Goal: Task Accomplishment & Management: Manage account settings

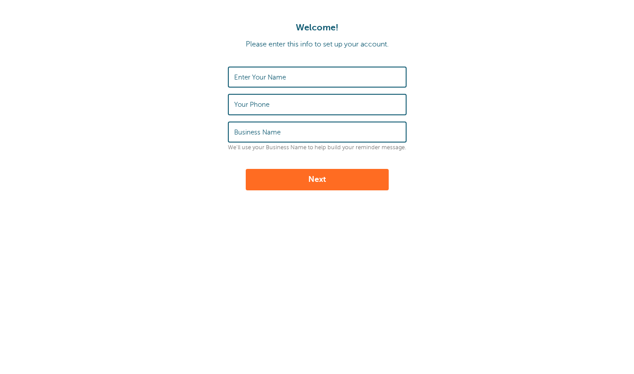
click at [266, 77] on label "Enter Your Name" at bounding box center [260, 77] width 52 height 8
click at [266, 77] on input "Enter Your Name" at bounding box center [317, 77] width 166 height 19
type input "[PERSON_NAME]"
click at [265, 103] on label "Your Phone" at bounding box center [251, 105] width 35 height 8
click at [265, 103] on input "Your Phone" at bounding box center [317, 104] width 166 height 19
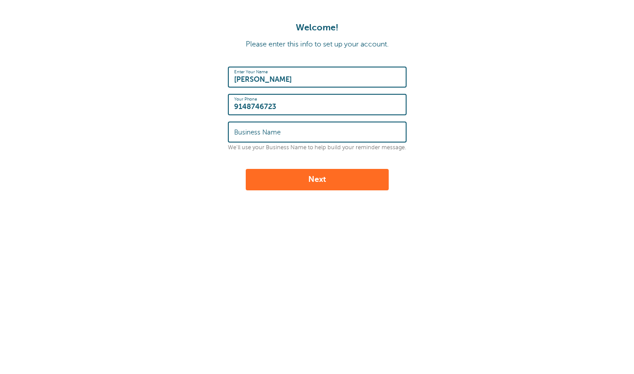
type input "9148746723"
click at [251, 137] on input "Business Name" at bounding box center [317, 132] width 166 height 19
type input "colina"
click at [272, 190] on button "Next" at bounding box center [317, 179] width 143 height 21
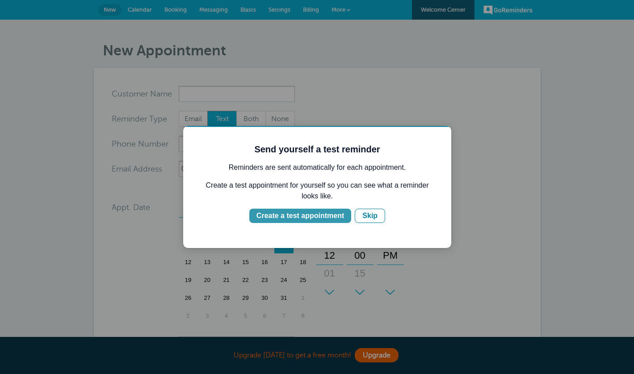
click at [317, 216] on div "Create a test appointment" at bounding box center [301, 216] width 88 height 11
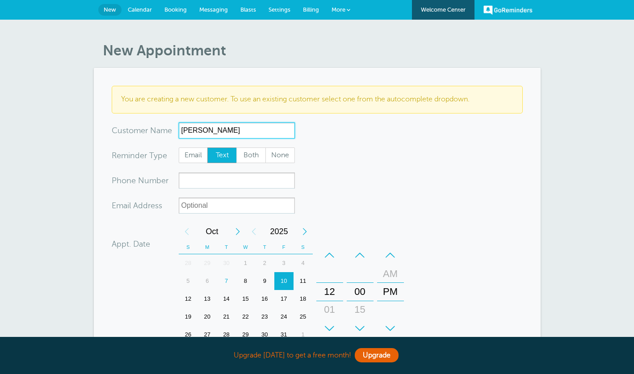
type input "Serena Lo"
click at [198, 182] on input "xxx-no-autofill" at bounding box center [237, 181] width 116 height 16
paste input "(647) 472-2032‬"
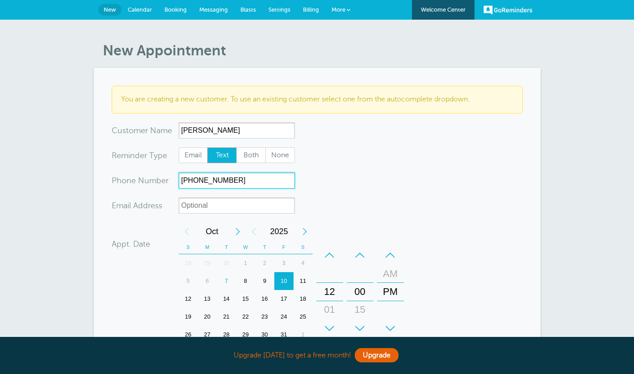
type input "(647) 472-2032‬"
click at [241, 203] on input "xx-no-autofill" at bounding box center [237, 206] width 116 height 16
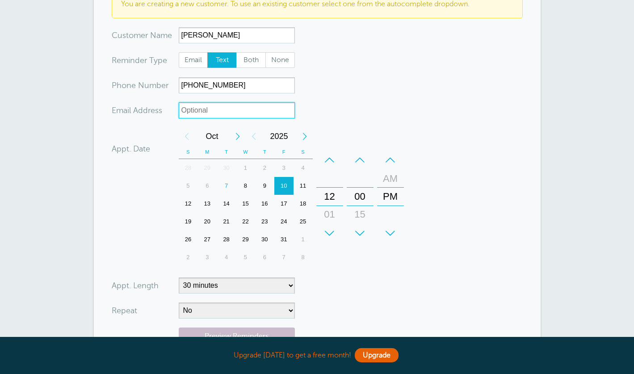
scroll to position [99, 0]
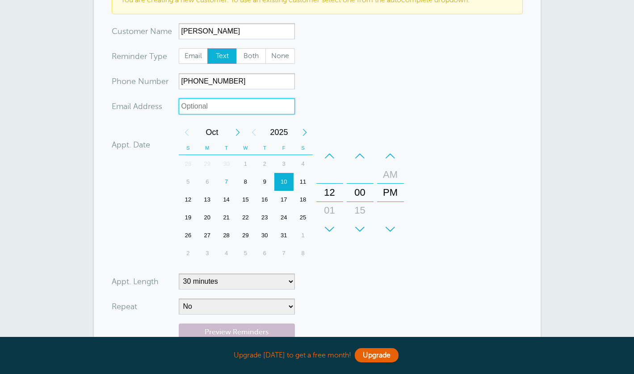
click at [286, 220] on div "24" at bounding box center [284, 218] width 19 height 18
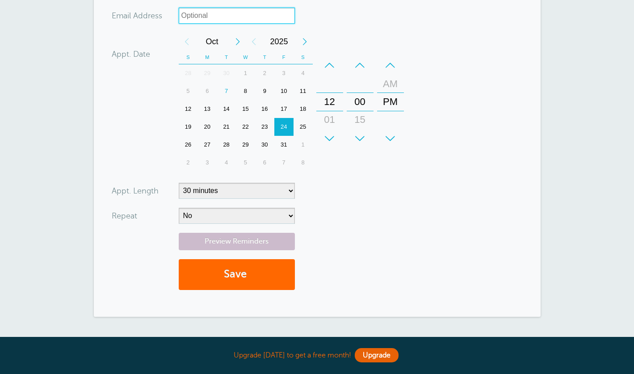
scroll to position [192, 0]
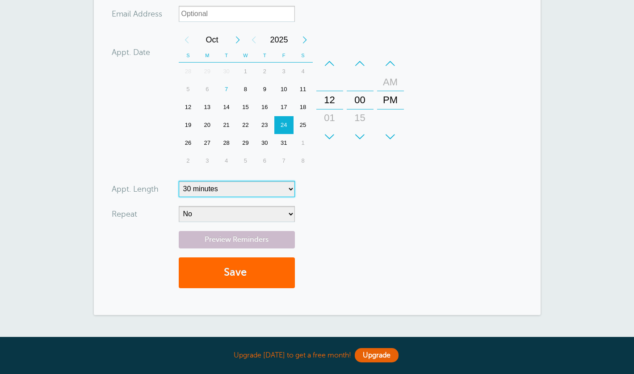
click at [220, 189] on select "5 minutes 10 minutes 15 minutes 20 minutes 25 minutes 30 minutes 35 minutes 40 …" at bounding box center [237, 189] width 116 height 16
select select "10"
click at [179, 181] on select "5 minutes 10 minutes 15 minutes 20 minutes 25 minutes 30 minutes 35 minutes 40 …" at bounding box center [237, 189] width 116 height 16
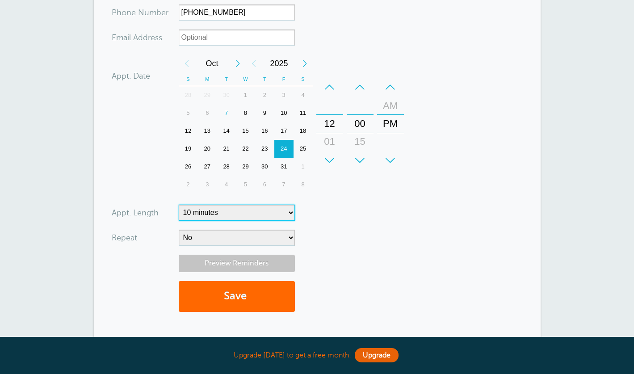
scroll to position [168, 0]
click at [332, 124] on div "12" at bounding box center [329, 124] width 21 height 18
click at [327, 119] on div "12" at bounding box center [329, 124] width 21 height 18
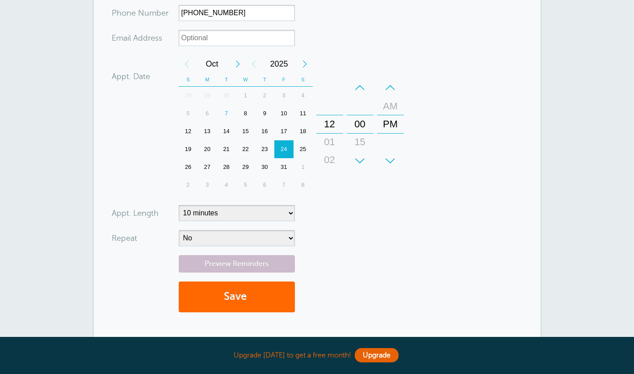
click at [372, 201] on form "You are creating a new customer. To use an existing customer select one from th…" at bounding box center [317, 119] width 411 height 403
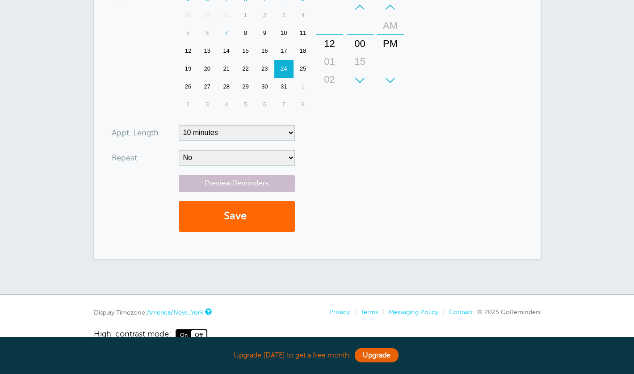
scroll to position [258, 0]
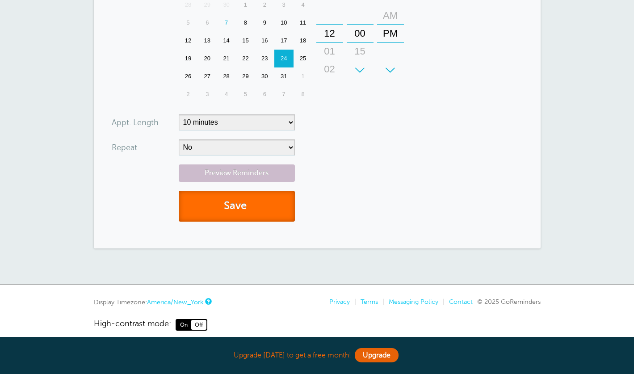
click at [231, 210] on button "Save" at bounding box center [237, 206] width 116 height 31
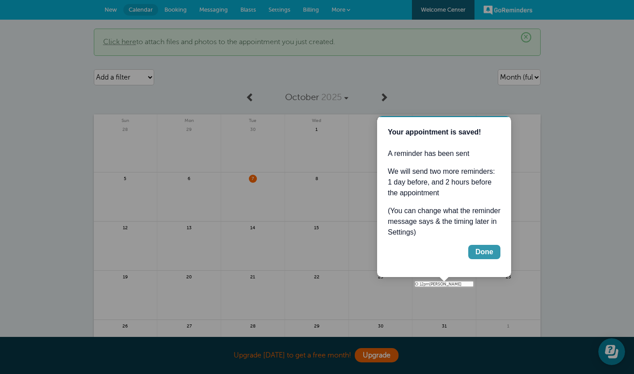
click at [486, 256] on div "Done" at bounding box center [485, 252] width 18 height 11
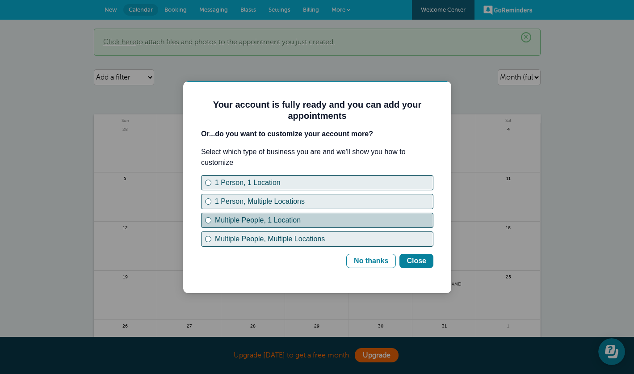
click at [249, 219] on div "Multiple People, 1 Location" at bounding box center [324, 220] width 218 height 11
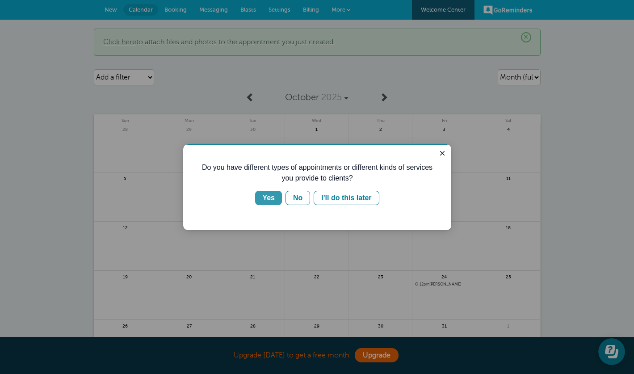
click at [269, 200] on div "Yes" at bounding box center [268, 198] width 13 height 11
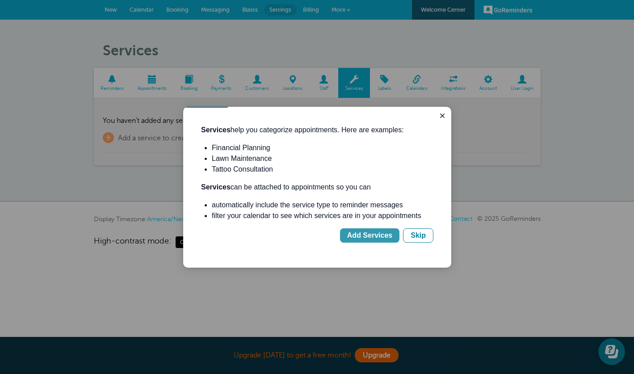
click at [361, 237] on div "Add Services" at bounding box center [369, 235] width 45 height 11
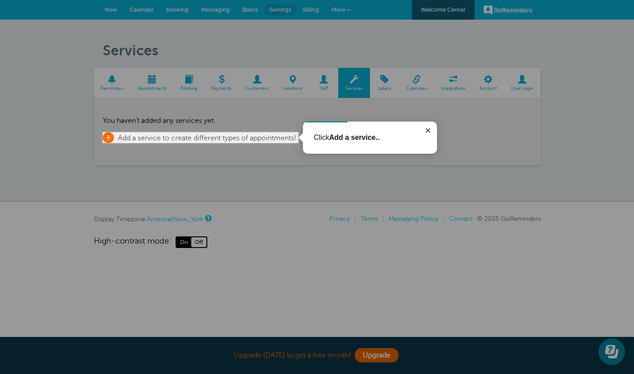
click at [207, 136] on span "Add a service to create different types of appointments!" at bounding box center [207, 138] width 178 height 8
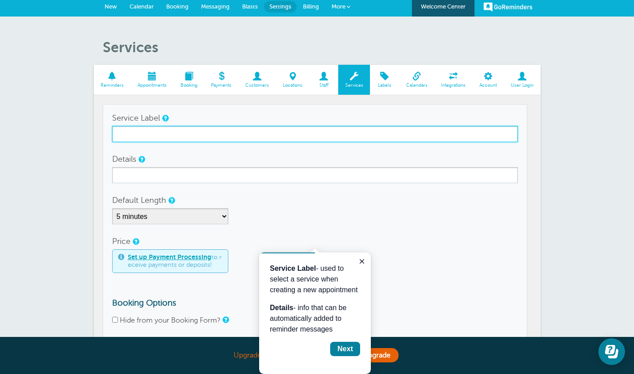
click at [207, 136] on input "Service Label" at bounding box center [315, 134] width 406 height 16
type input "Spanx Styling Session"
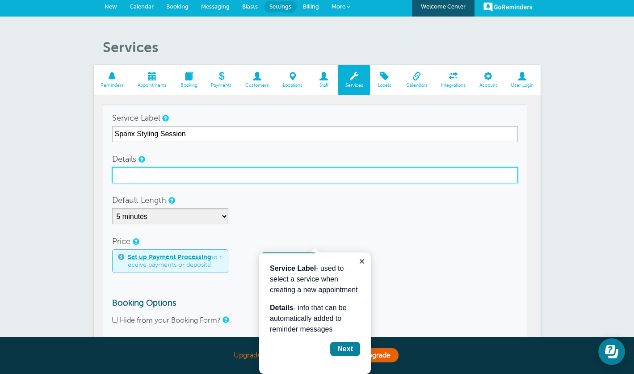
click at [212, 170] on input "Details" at bounding box center [315, 175] width 406 height 16
paste input "Get styled in your perfect pair — come find your best-fit jeans with SPANX!"
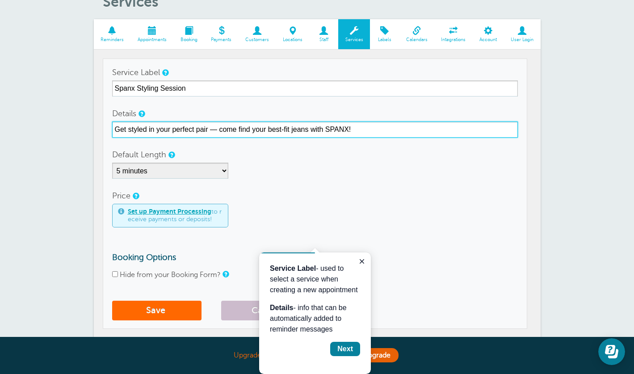
scroll to position [50, 0]
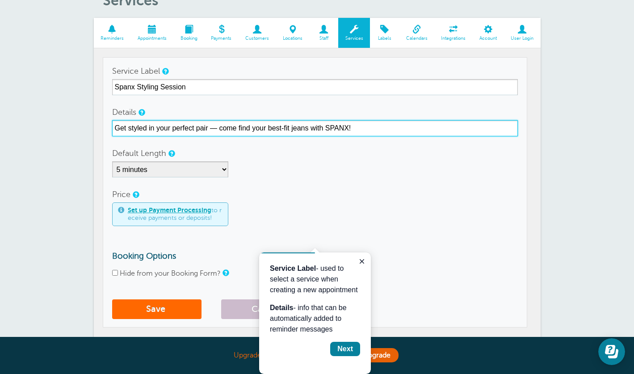
type input "Get styled in your perfect pair — come find your best-fit jeans with SPANX!"
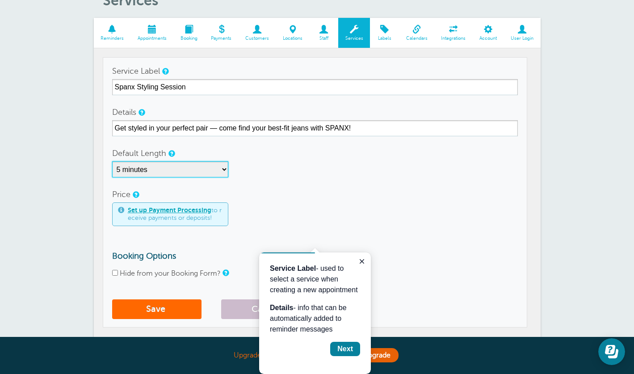
click at [211, 171] on select "5 minutes 10 minutes 15 minutes 20 minutes 25 minutes 30 minutes 35 minutes 40 …" at bounding box center [170, 169] width 116 height 16
select select "10"
click at [112, 161] on select "5 minutes 10 minutes 15 minutes 20 minutes 25 minutes 30 minutes 35 minutes 40 …" at bounding box center [170, 169] width 116 height 16
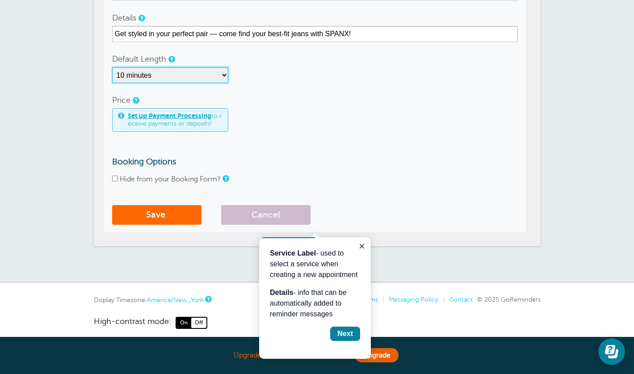
scroll to position [145, 0]
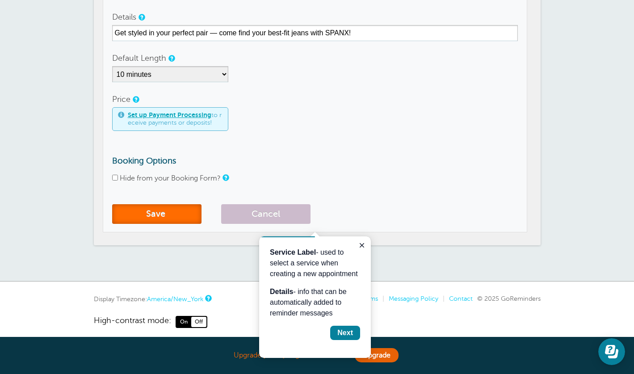
click at [156, 218] on button "Save" at bounding box center [156, 214] width 89 height 20
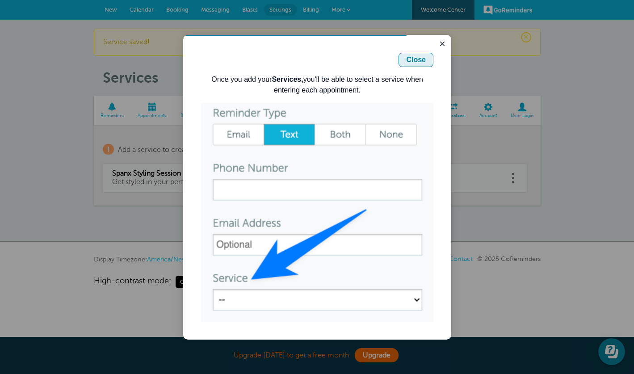
click at [419, 56] on div "Close" at bounding box center [416, 60] width 20 height 11
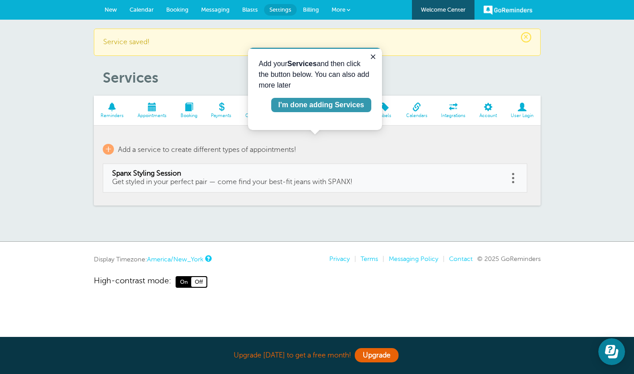
click at [329, 103] on div "I'm done adding Services" at bounding box center [322, 105] width 86 height 11
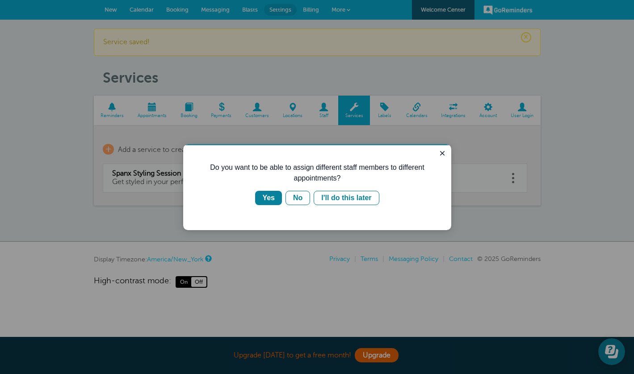
click at [145, 116] on div at bounding box center [317, 187] width 634 height 374
click at [270, 197] on div "Yes" at bounding box center [268, 198] width 13 height 11
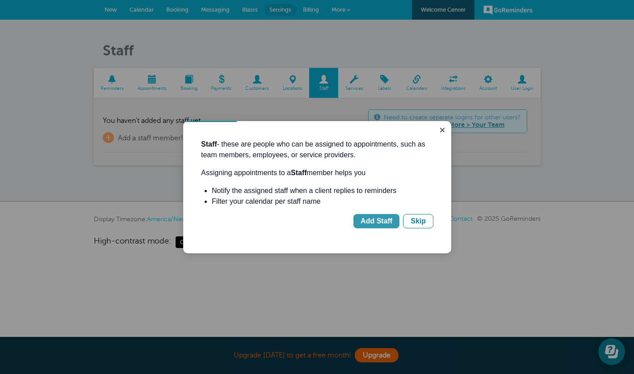
click at [367, 221] on div "Add Staff" at bounding box center [377, 221] width 32 height 11
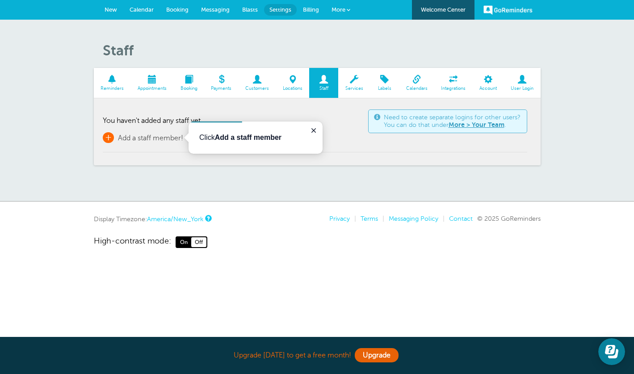
click at [175, 135] on span "Add a staff member!" at bounding box center [150, 138] width 65 height 8
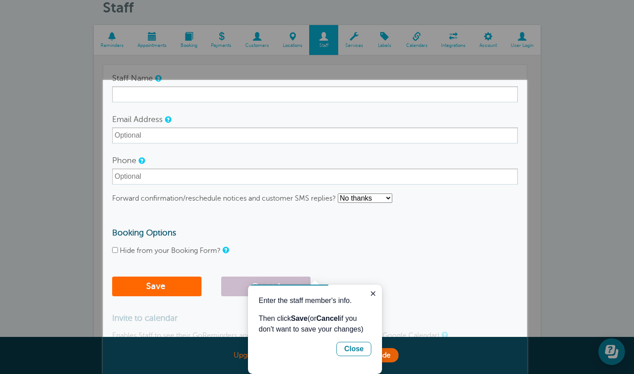
scroll to position [45, 0]
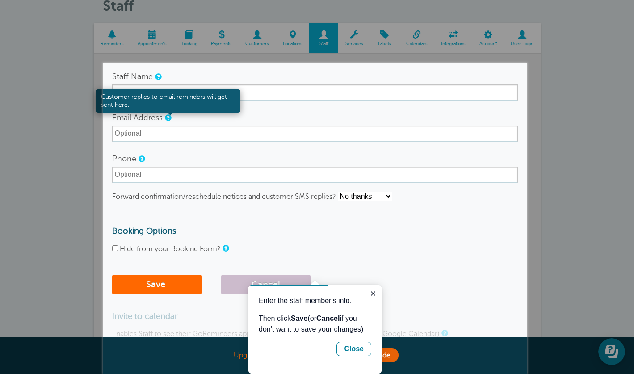
click at [153, 95] on div "Customer replies to email reminders will get sent here." at bounding box center [168, 100] width 145 height 23
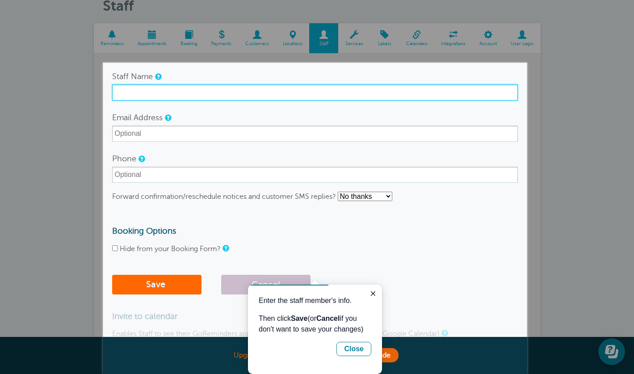
click at [141, 86] on input "Staff Name" at bounding box center [315, 93] width 406 height 16
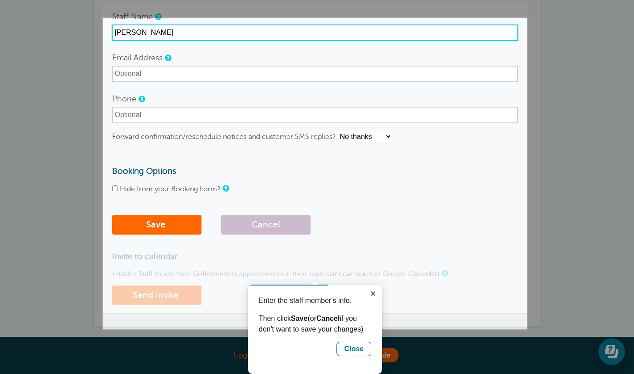
scroll to position [105, 0]
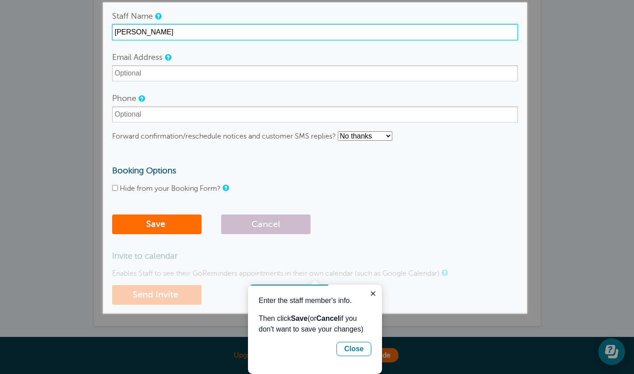
type input "Serena"
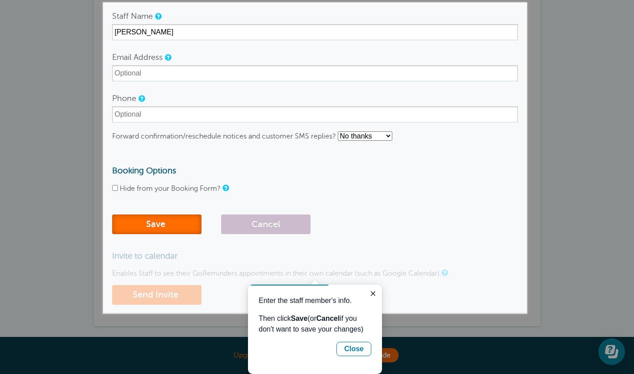
click at [151, 216] on button "Save" at bounding box center [156, 225] width 89 height 20
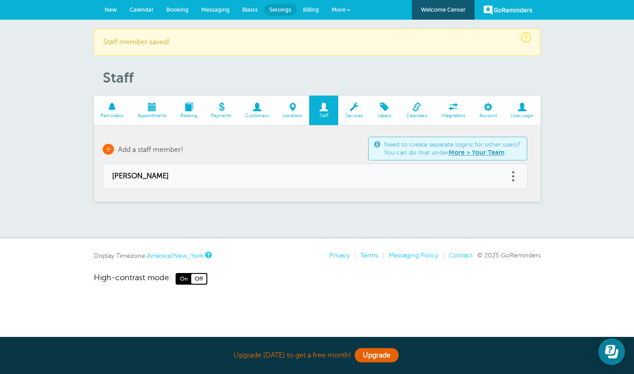
click at [130, 152] on body "Upgrade [DATE] to get a free month! Upgrade GoReminders [GEOGRAPHIC_DATA] New C…" at bounding box center [317, 142] width 634 height 285
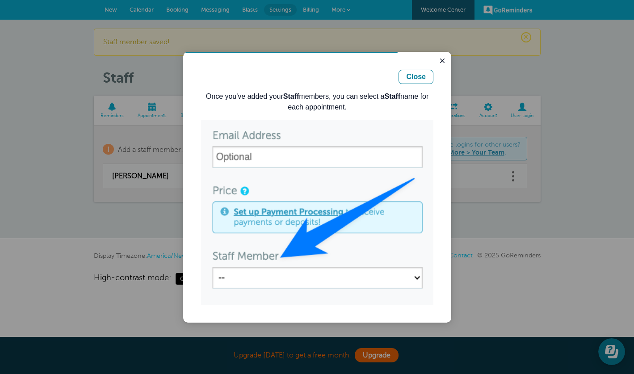
click at [262, 157] on img "Guide" at bounding box center [317, 212] width 232 height 185
click at [422, 77] on div "Close" at bounding box center [416, 77] width 20 height 11
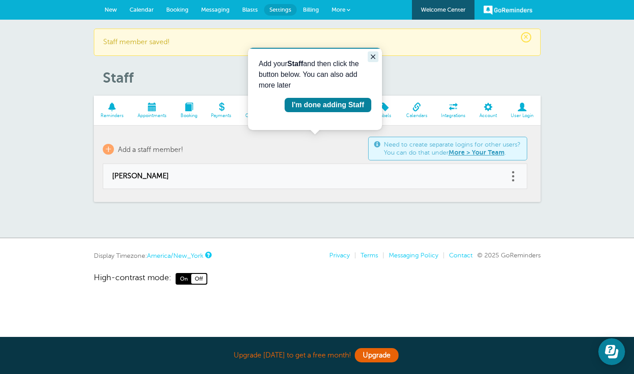
click at [377, 54] on button "Close guide" at bounding box center [373, 56] width 11 height 11
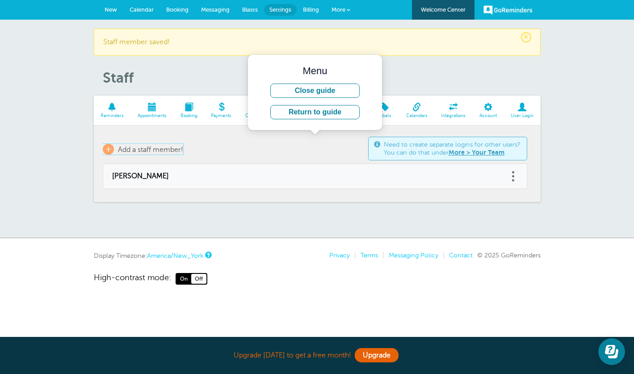
click at [106, 146] on span "+" at bounding box center [108, 149] width 11 height 11
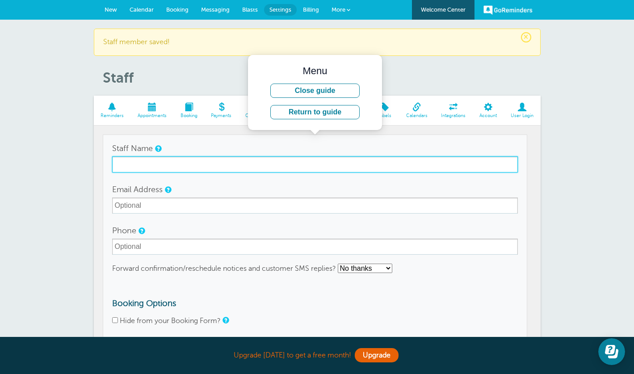
click at [156, 170] on input "Staff Name" at bounding box center [315, 164] width 406 height 16
type input "Tina"
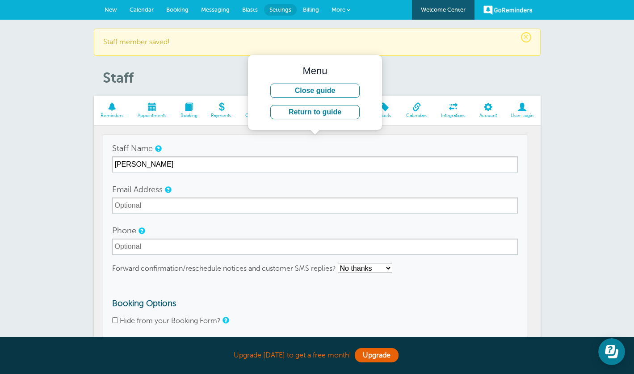
click at [201, 155] on div "Staff Name Tina" at bounding box center [315, 156] width 406 height 32
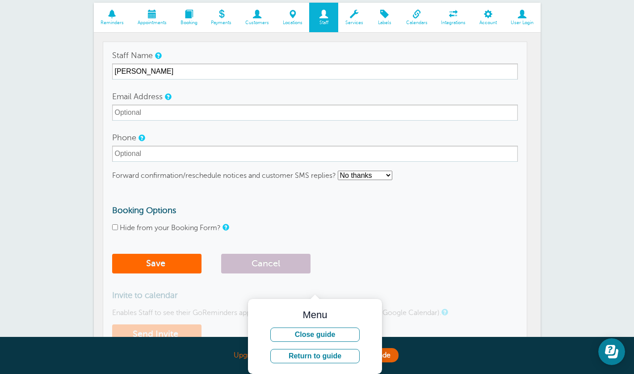
scroll to position [95, 0]
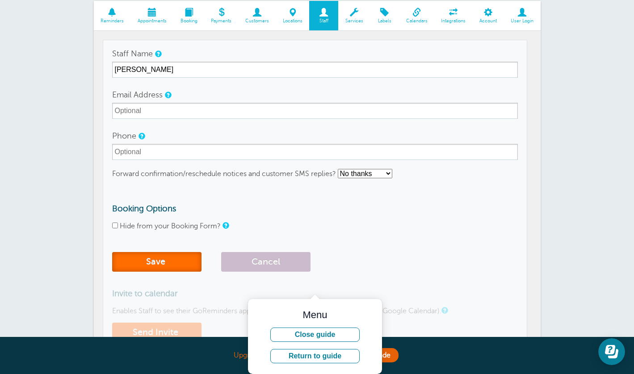
click at [166, 264] on span "submit" at bounding box center [166, 262] width 2 height 10
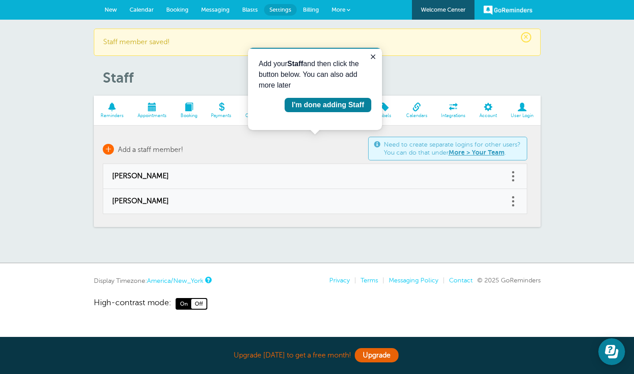
click at [116, 148] on link "+ Add a staff member!" at bounding box center [143, 149] width 80 height 11
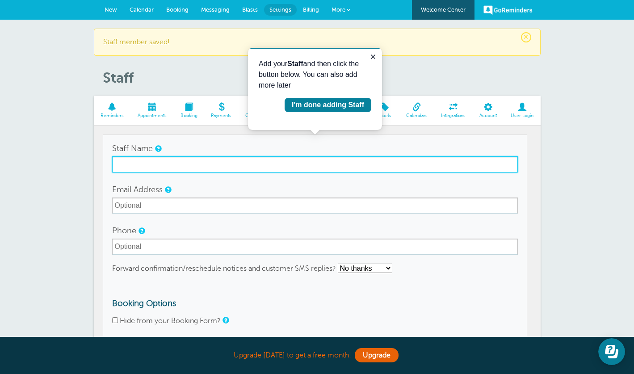
click at [142, 162] on input "Staff Name" at bounding box center [315, 164] width 406 height 16
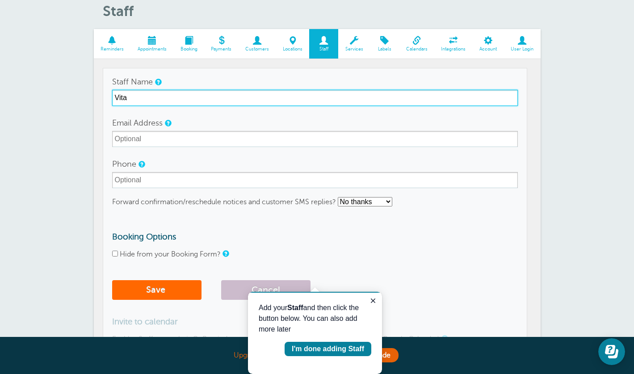
scroll to position [69, 0]
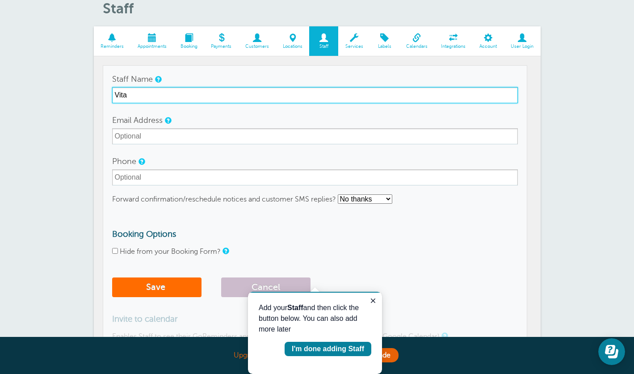
type input "Vita"
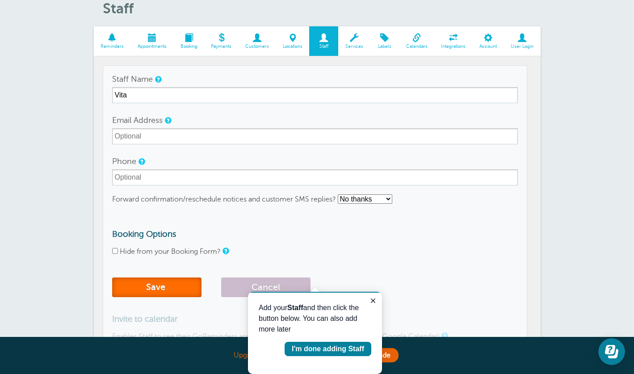
click at [145, 289] on button "Save" at bounding box center [156, 288] width 89 height 20
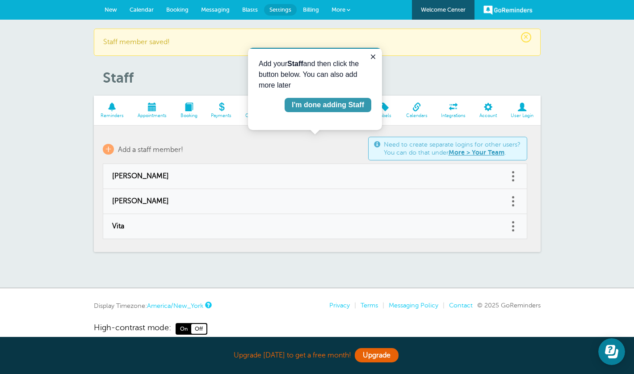
click at [347, 108] on div "I'm done adding Staff" at bounding box center [328, 105] width 72 height 11
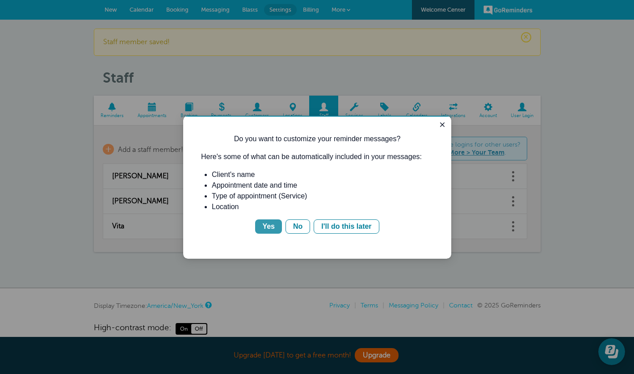
click at [264, 223] on div "Yes" at bounding box center [268, 226] width 13 height 11
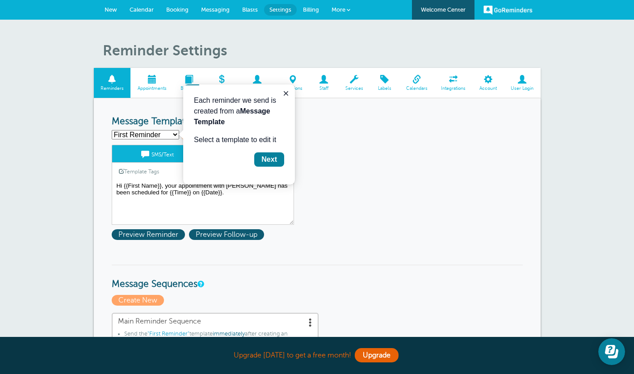
scroll to position [28, 0]
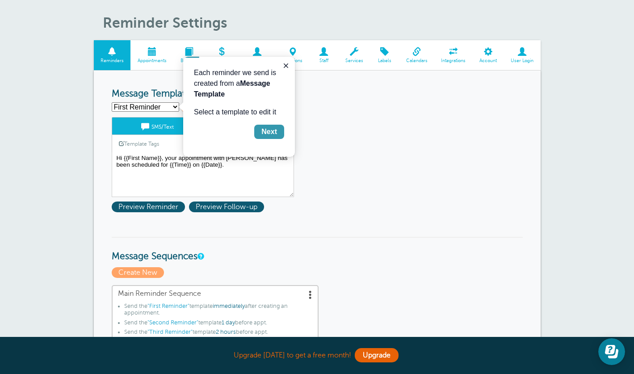
click at [273, 135] on div "Next" at bounding box center [270, 132] width 16 height 11
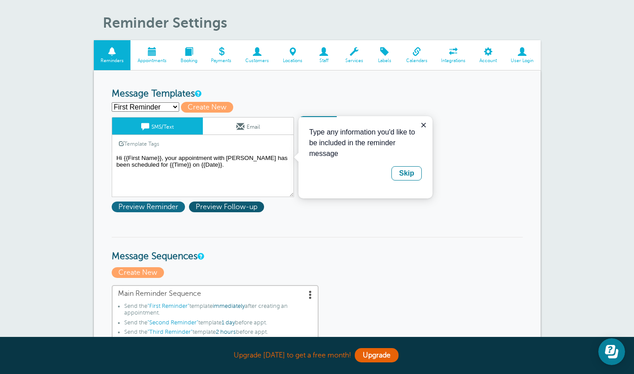
click at [165, 205] on span "Preview Reminder" at bounding box center [148, 207] width 73 height 11
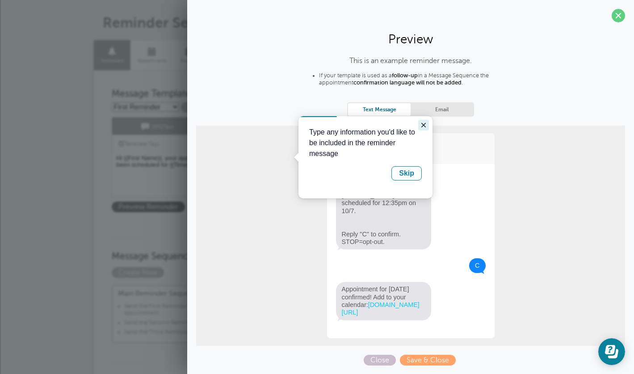
click at [424, 125] on icon "Close guide" at bounding box center [424, 125] width 4 height 4
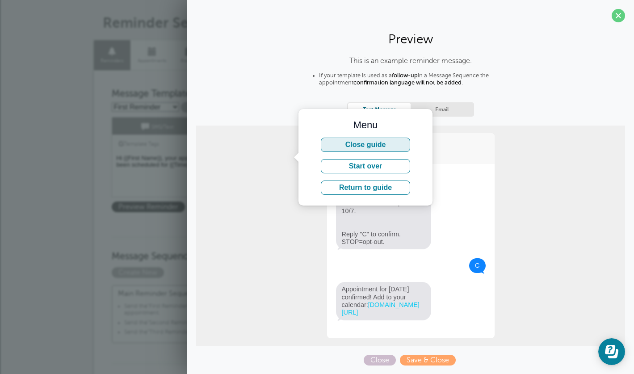
click at [380, 148] on button "Close guide" at bounding box center [365, 145] width 89 height 14
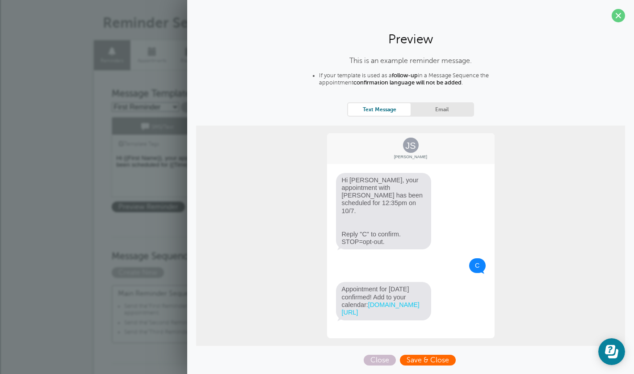
click at [415, 360] on span "Save & Close" at bounding box center [428, 360] width 56 height 11
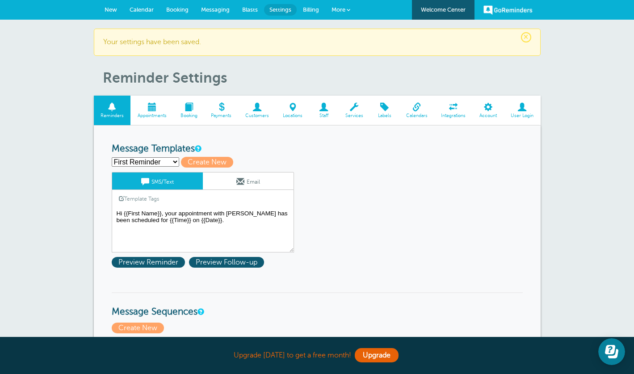
click at [173, 216] on textarea "Hi {{First Name}}, your appointment with [PERSON_NAME] has been scheduled for {…" at bounding box center [203, 230] width 182 height 45
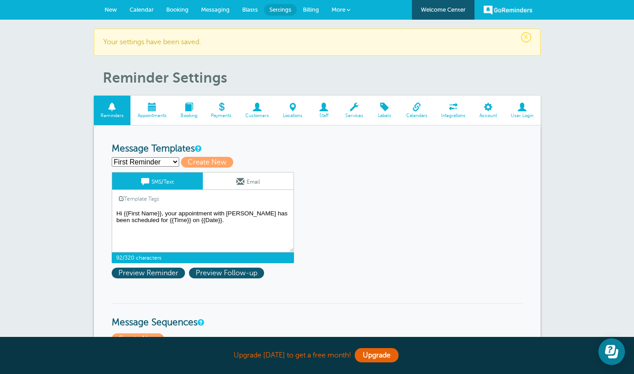
drag, startPoint x: 241, startPoint y: 213, endPoint x: 226, endPoint y: 213, distance: 14.8
click at [226, 213] on textarea "Hi {{First Name}}, your appointment with [PERSON_NAME] has been scheduled for {…" at bounding box center [203, 230] width 182 height 45
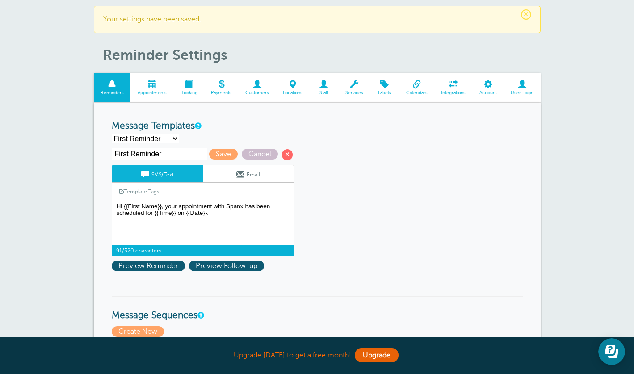
scroll to position [39, 0]
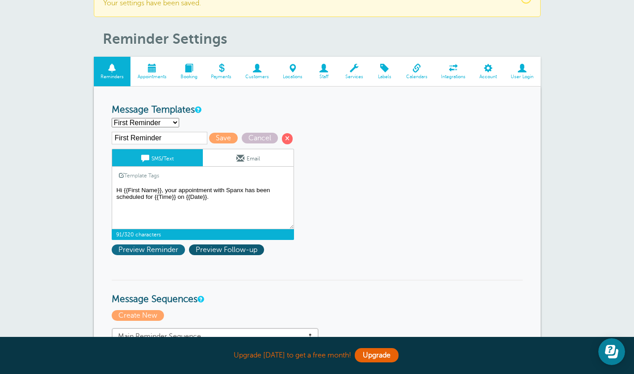
type textarea "Hi {{First Name}}, your appointment with Spanx has been scheduled for {{Time}} …"
click at [165, 252] on span "Preview Reminder" at bounding box center [148, 250] width 73 height 11
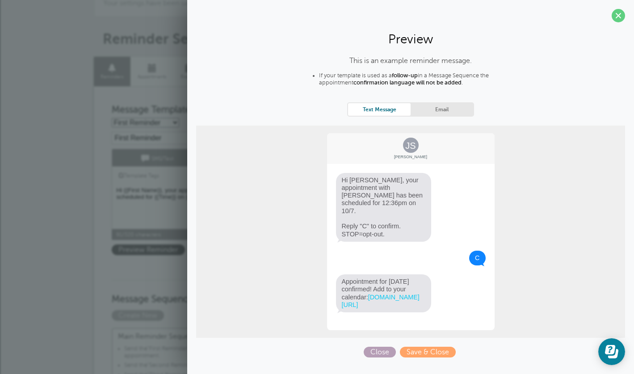
click at [380, 349] on span "Close" at bounding box center [380, 352] width 32 height 11
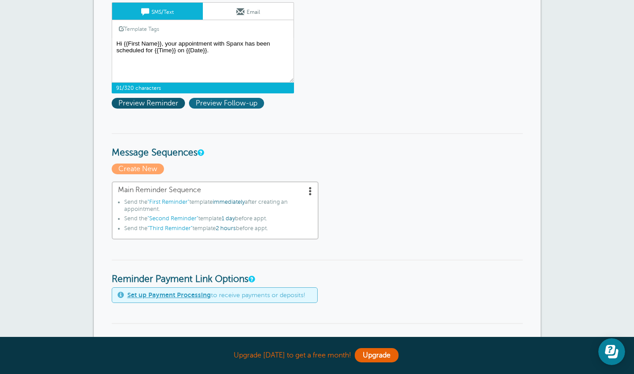
scroll to position [185, 0]
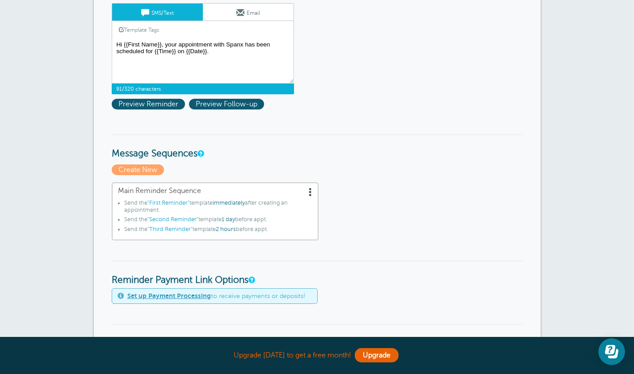
click at [186, 230] on span ""Third Reminder"" at bounding box center [170, 229] width 45 height 6
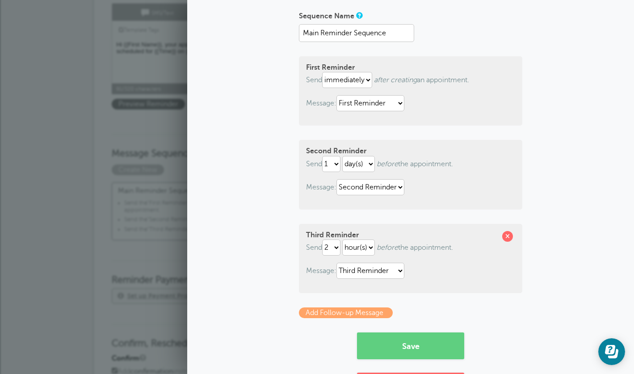
scroll to position [59, 0]
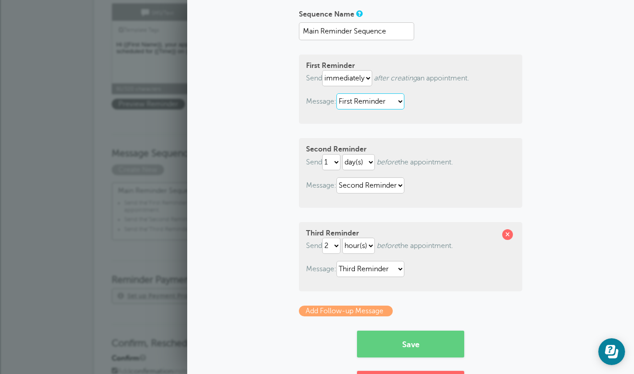
click at [401, 101] on select "First Reminder Second Reminder Third Reminder" at bounding box center [371, 101] width 68 height 16
click at [338, 93] on select "First Reminder Second Reminder Third Reminder" at bounding box center [371, 101] width 68 height 16
click at [334, 161] on select "1 2 3 4 5 6 7 8 9 10 11 12 13 14 15 16 17 18 19 20 21 22 23 24 25 26 27 28 29 30" at bounding box center [331, 162] width 18 height 16
click at [370, 162] on select "hour(s) day(s)" at bounding box center [358, 162] width 33 height 16
click at [345, 154] on select "hour(s) day(s)" at bounding box center [358, 162] width 33 height 16
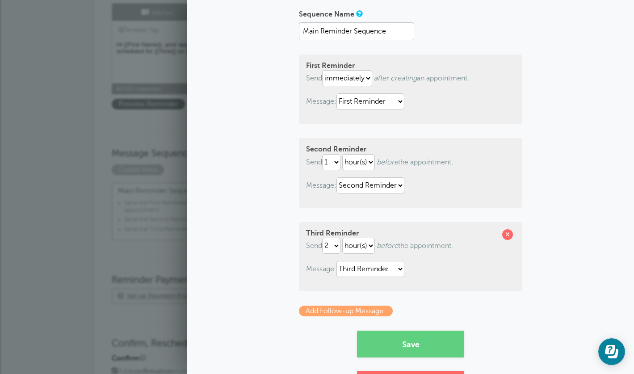
select select "DAY"
click at [335, 248] on select "1 2 3 4 5 6 7 8 9 10 11 12 13 14 15 16 17 18 19 20 21 22 23 24 25 26 27 28 29 30" at bounding box center [331, 246] width 18 height 16
click at [366, 244] on select "hour(s) day(s)" at bounding box center [358, 246] width 33 height 16
click at [340, 244] on select "1 2 3 4 5 6 7 8 9 10 11 12 13 14 15 16 17 18 19 20 21 22 23 24 25 26 27 28 29 30" at bounding box center [331, 246] width 18 height 16
select select "1"
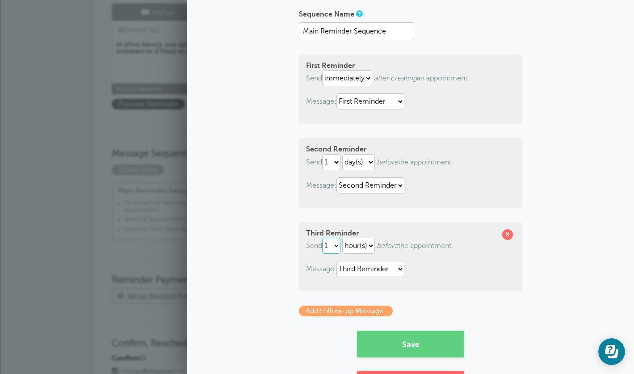
click at [324, 238] on select "1 2 3 4 5 6 7 8 9 10 11 12 13 14 15 16 17 18 19 20 21 22 23 24 25 26 27 28 29 30" at bounding box center [331, 246] width 18 height 16
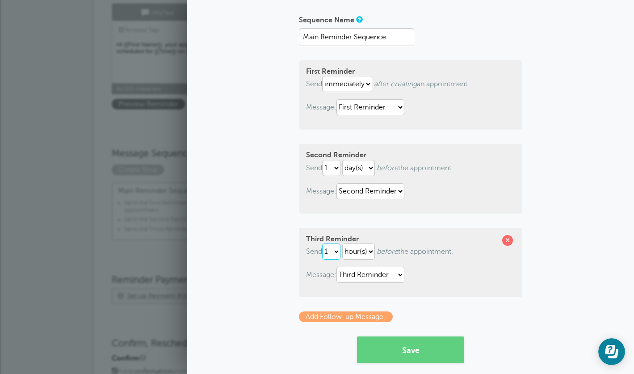
scroll to position [54, 0]
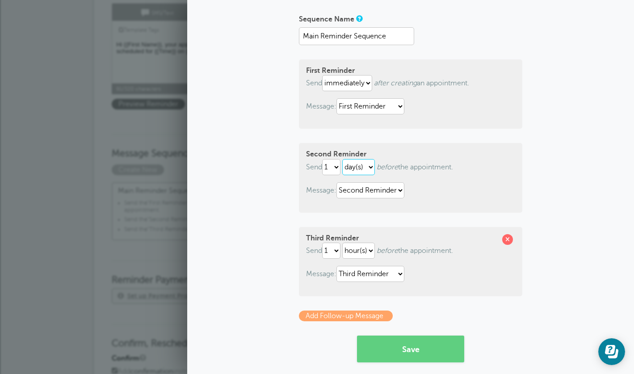
click at [355, 167] on select "hour(s) day(s)" at bounding box center [358, 167] width 33 height 16
click at [368, 162] on select "hour(s) day(s)" at bounding box center [358, 167] width 33 height 16
click at [345, 159] on select "hour(s) day(s)" at bounding box center [358, 167] width 33 height 16
select select "DAY"
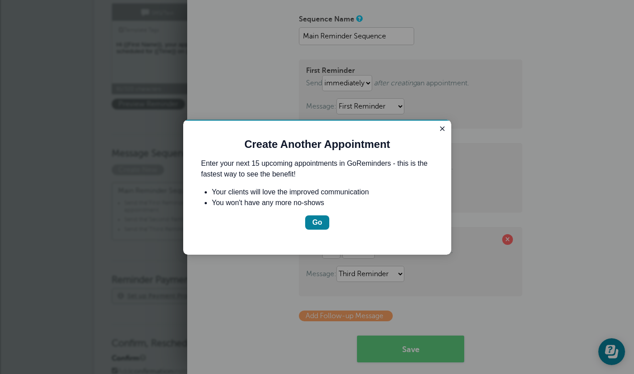
scroll to position [0, 0]
click at [368, 249] on div "Create Another Appointment Enter your next 15 upcoming appointments in GoRemind…" at bounding box center [317, 187] width 268 height 135
click at [317, 223] on div "Go" at bounding box center [318, 222] width 10 height 11
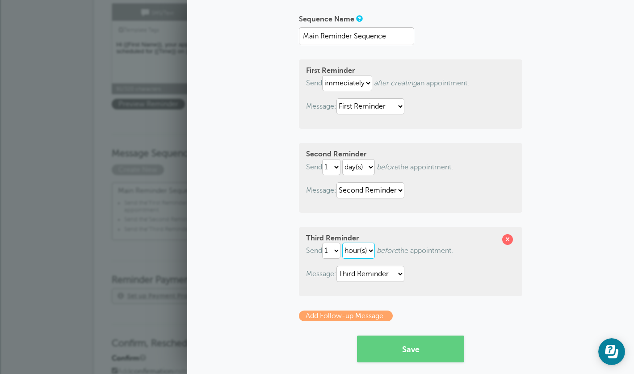
click at [371, 253] on select "hour(s) day(s)" at bounding box center [358, 251] width 33 height 16
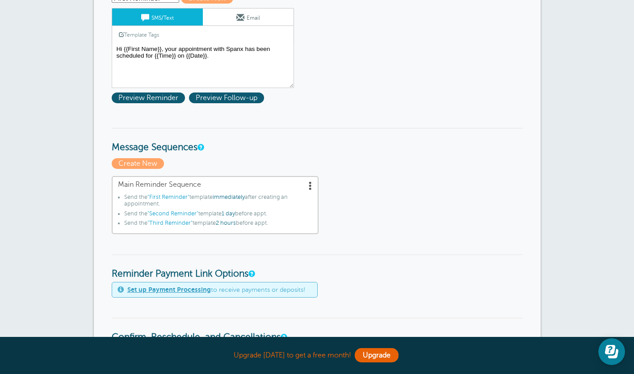
scroll to position [135, 0]
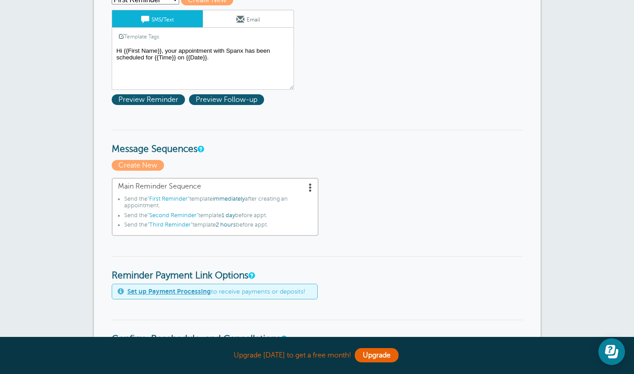
click at [169, 224] on span ""Third Reminder"" at bounding box center [170, 225] width 45 height 6
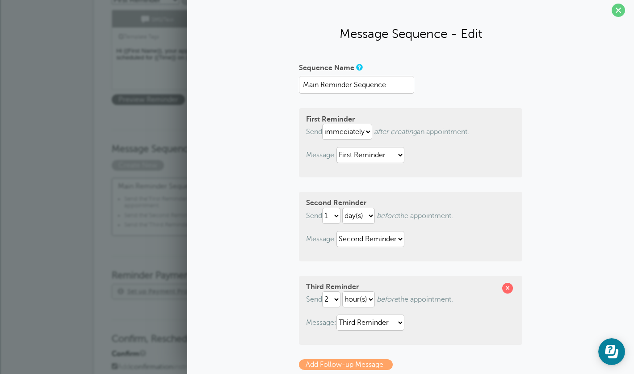
scroll to position [2, 0]
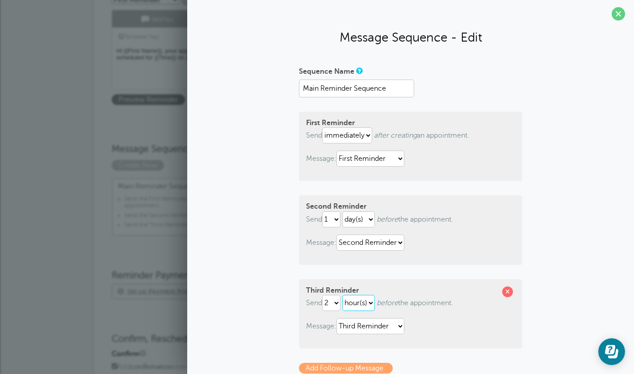
click at [362, 299] on select "hour(s) day(s)" at bounding box center [358, 303] width 33 height 16
click at [345, 295] on select "hour(s) day(s)" at bounding box center [358, 303] width 33 height 16
click at [337, 301] on select "1 2 3 4 5 6 7 8 9 10 11 12 13 14 15 16 17 18 19 20 21 22 23 24 25 26 27 28 29 30" at bounding box center [331, 303] width 18 height 16
select select "1"
click at [324, 295] on select "1 2 3 4 5 6 7 8 9 10 11 12 13 14 15 16 17 18 19 20 21 22 23 24 25 26 27 28 29 30" at bounding box center [331, 303] width 18 height 16
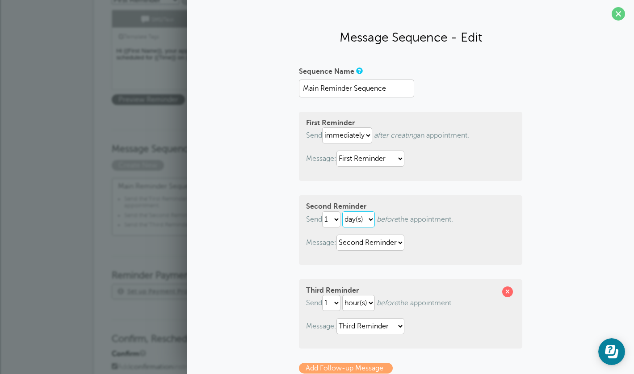
click at [369, 221] on select "hour(s) day(s)" at bounding box center [358, 219] width 33 height 16
click at [345, 211] on select "hour(s) day(s)" at bounding box center [358, 219] width 33 height 16
select select "DAY"
click at [335, 217] on select "1 2 3 4 5 6 7 8 9 10 11 12 13 14 15 16 17 18 19 20 21 22 23 24 25 26 27 28 29 30" at bounding box center [331, 219] width 18 height 16
select select "2"
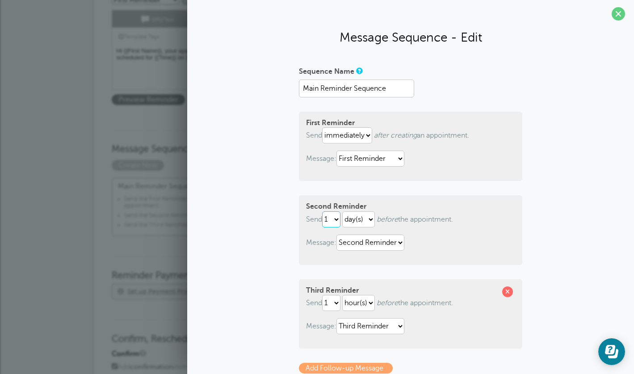
click at [324, 211] on select "1 2 3 4 5 6 7 8 9 10 11 12 13 14 15 16 17 18 19 20 21 22 23 24 25 26 27 28 29 30" at bounding box center [331, 219] width 18 height 16
click at [370, 217] on select "hour(s) day(s)" at bounding box center [358, 219] width 33 height 16
select select "HOUR"
click at [345, 211] on select "hour(s) day(s)" at bounding box center [358, 219] width 33 height 16
click at [376, 189] on form "Sequence Name Main Reminder Sequence First Reminder Send immediately 1 2 3 4 5 …" at bounding box center [411, 239] width 224 height 351
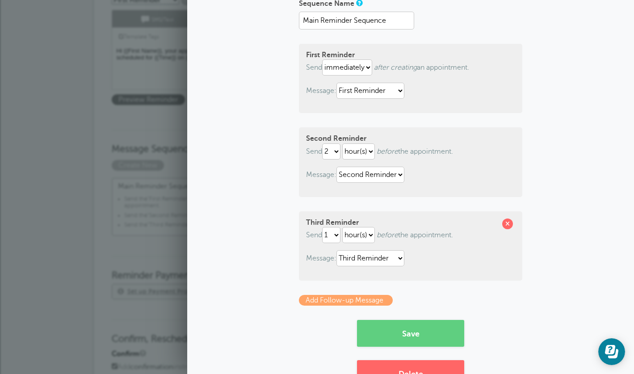
scroll to position [103, 0]
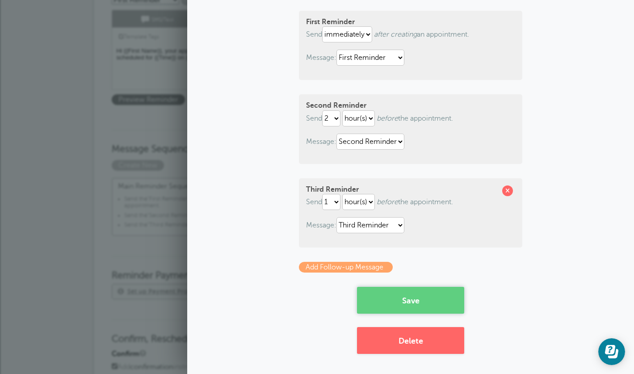
click at [400, 302] on button "Save" at bounding box center [410, 300] width 107 height 27
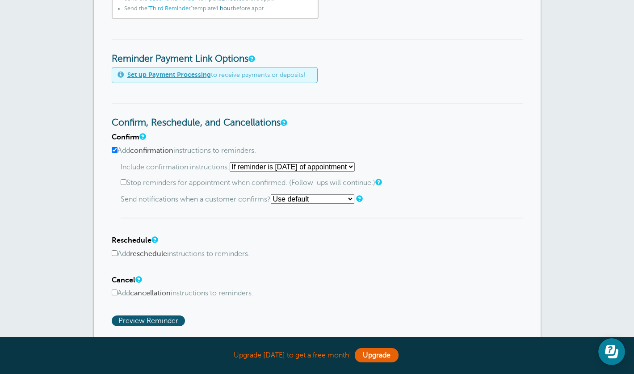
scroll to position [382, 0]
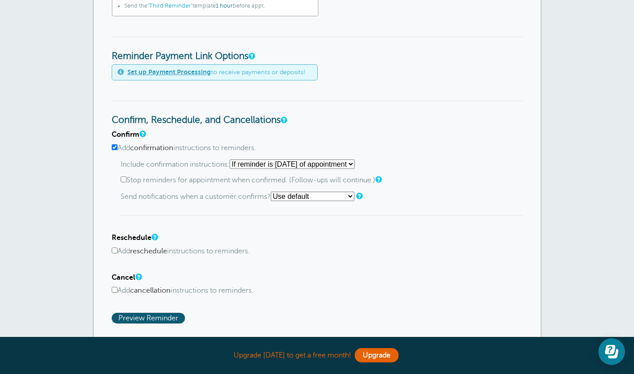
click at [257, 168] on select "Starting with first reminder If reminder is [DATE] of appointment If reminder i…" at bounding box center [292, 164] width 125 height 9
select select "0"
click at [232, 160] on select "Starting with first reminder If reminder is [DATE] of appointment If reminder i…" at bounding box center [292, 164] width 125 height 9
click at [296, 201] on select "Use default Text me Email me Don't send notifications" at bounding box center [313, 196] width 84 height 9
select select "4"
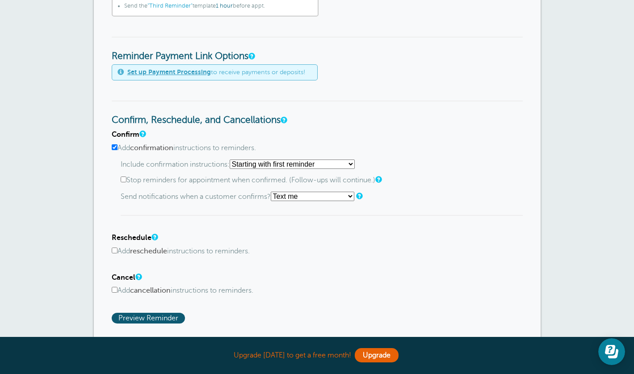
click at [274, 193] on select "Use default Text me Email me Don't send notifications" at bounding box center [313, 196] width 84 height 9
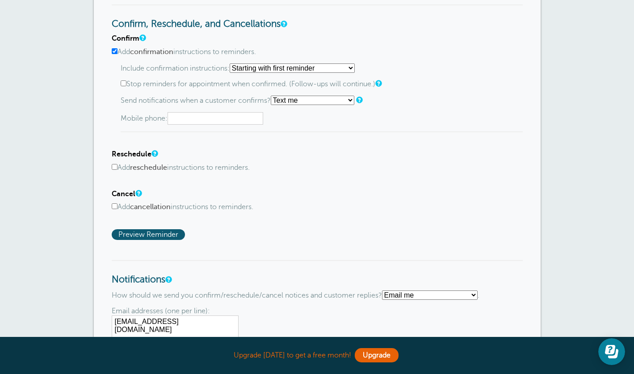
scroll to position [479, 0]
click at [116, 208] on input "Add cancellation instructions to reminders." at bounding box center [115, 206] width 6 height 6
checkbox input "true"
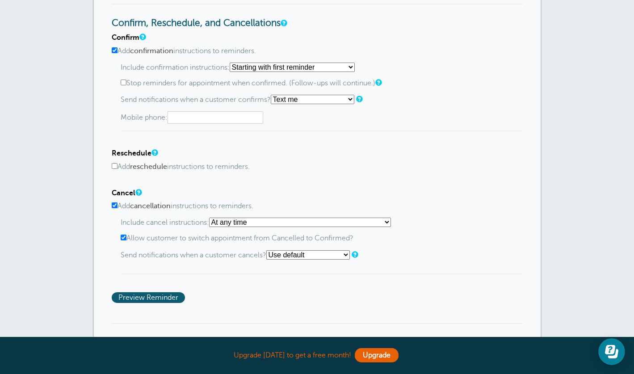
click at [248, 225] on select "At any time If reminder more than 1 day away from appointment If reminder more …" at bounding box center [300, 222] width 182 height 9
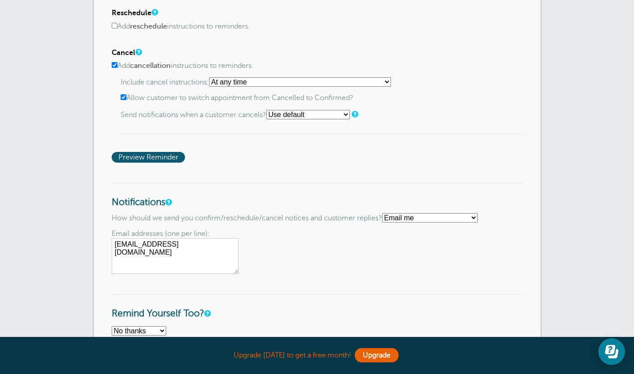
scroll to position [622, 0]
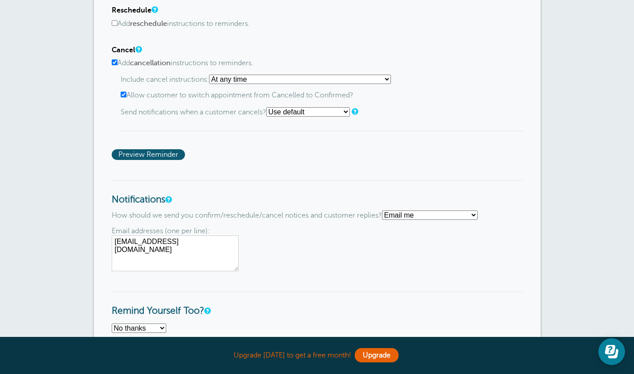
click at [428, 216] on select "Text me Email me Don't send me notifications" at bounding box center [430, 215] width 96 height 9
select select "4"
click at [386, 214] on select "Text me Email me Don't send me notifications" at bounding box center [430, 215] width 96 height 9
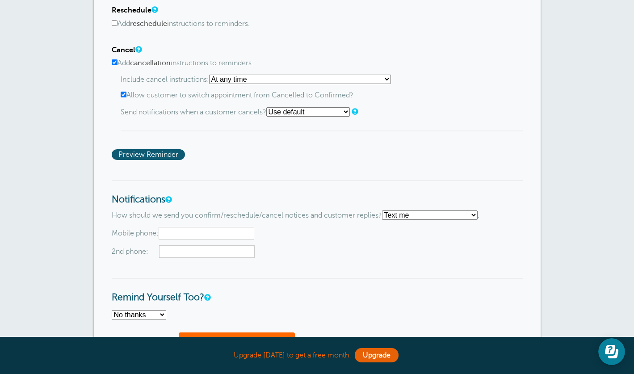
click at [221, 232] on input "text" at bounding box center [207, 233] width 96 height 13
type input "9148746723"
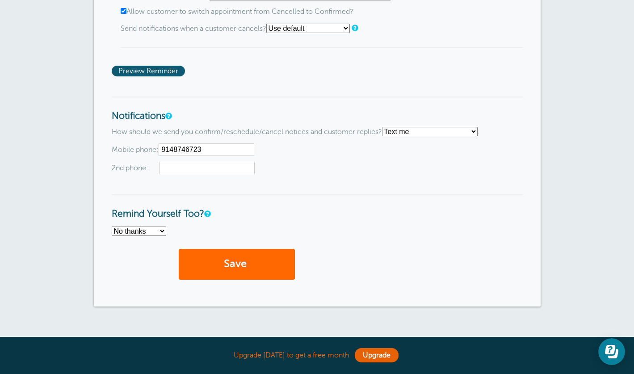
scroll to position [708, 0]
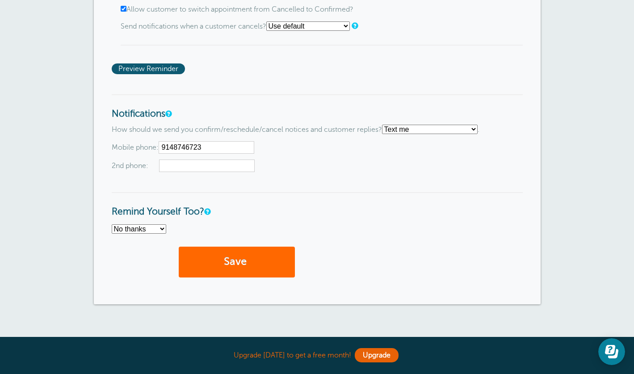
click at [161, 234] on select "No thanks Yes, text me Yes, email me" at bounding box center [139, 228] width 55 height 9
select select "4"
click at [112, 228] on select "No thanks Yes, text me Yes, email me" at bounding box center [139, 228] width 55 height 9
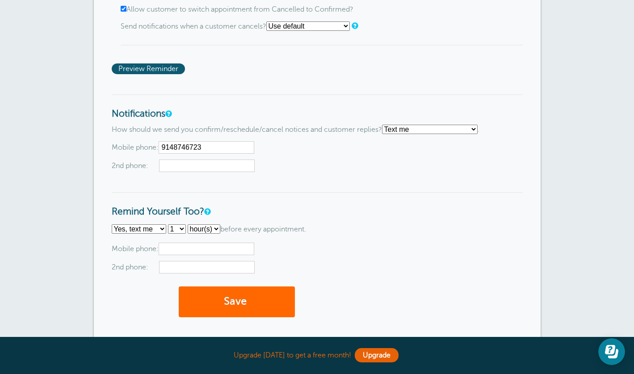
click at [224, 268] on input "text" at bounding box center [207, 267] width 96 height 13
click at [220, 316] on button "Save" at bounding box center [237, 302] width 116 height 31
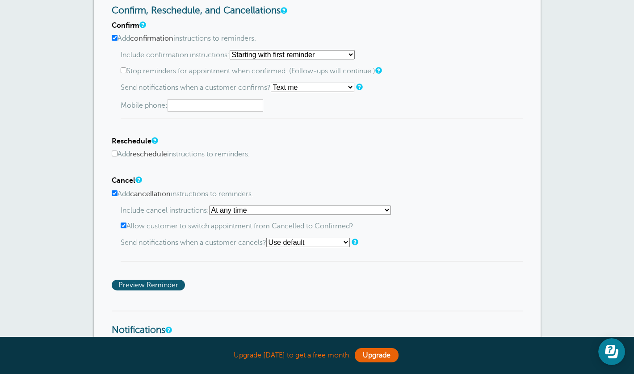
scroll to position [601, 0]
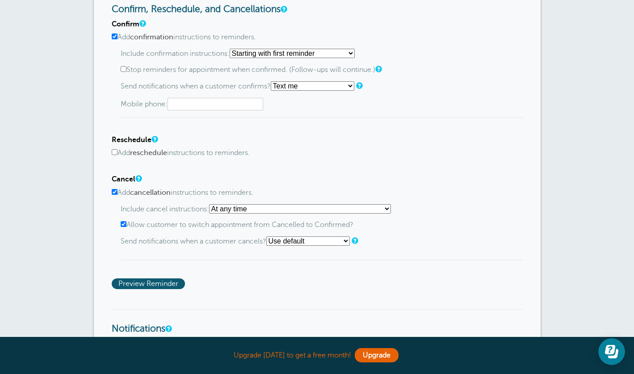
click at [262, 179] on h4 "Cancel" at bounding box center [317, 179] width 411 height 8
click at [204, 106] on input "text" at bounding box center [216, 104] width 96 height 13
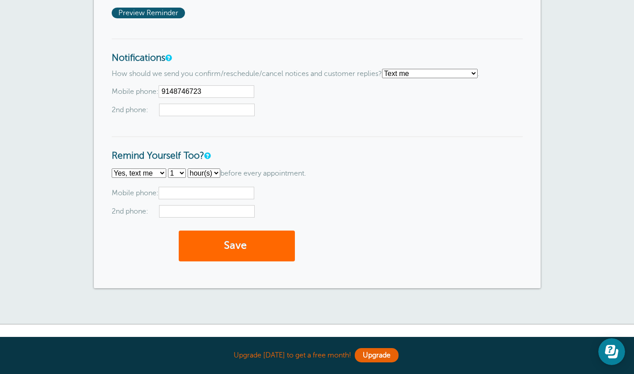
scroll to position [907, 0]
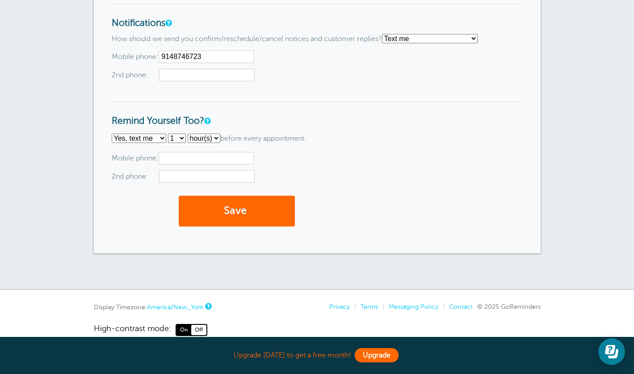
type input "9148746723"
click at [361, 355] on link "Upgrade" at bounding box center [377, 355] width 44 height 14
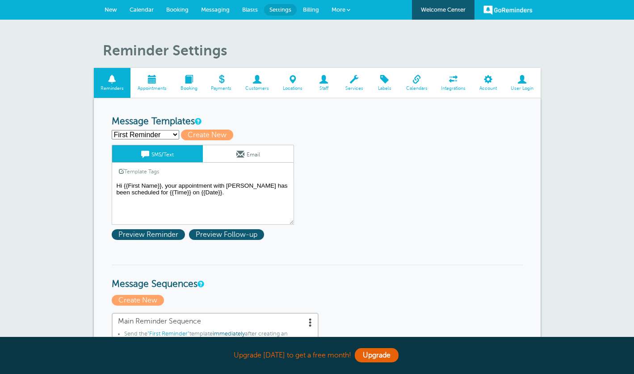
select select "0"
select select "4"
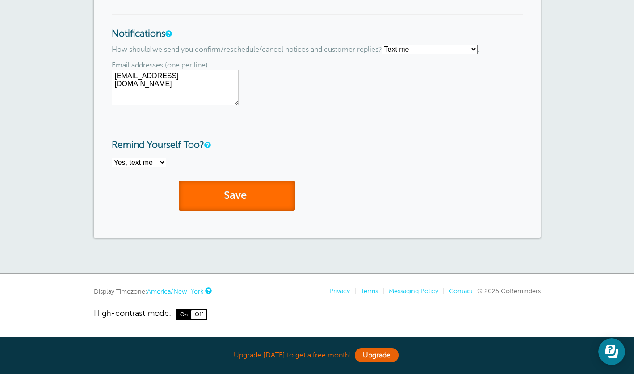
click at [209, 194] on button "Save" at bounding box center [237, 196] width 116 height 31
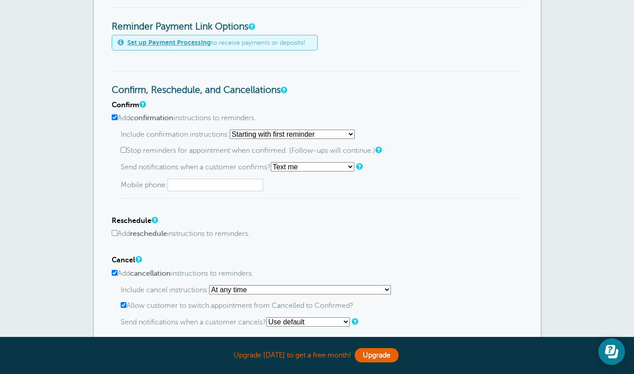
scroll to position [521, 0]
click at [208, 186] on input "text" at bounding box center [216, 184] width 96 height 13
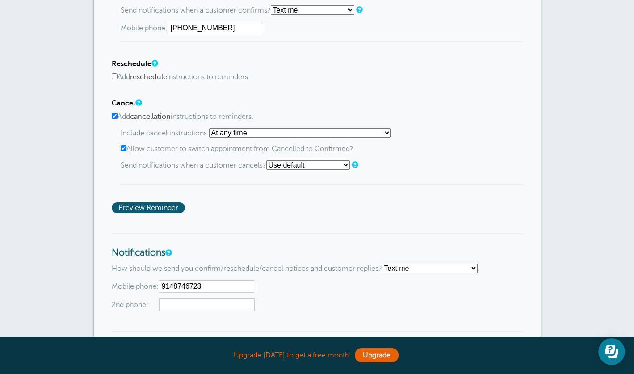
scroll to position [685, 0]
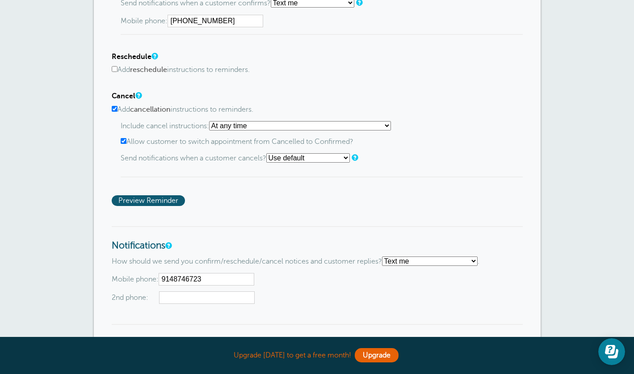
type input "914-874-6723"
click at [115, 70] on input "Add reschedule instructions to reminders." at bounding box center [115, 69] width 6 height 6
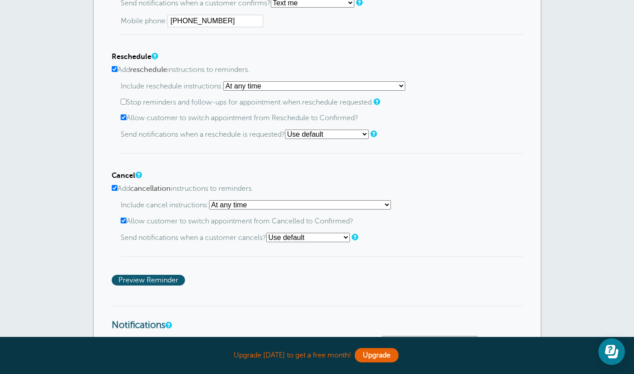
click at [117, 72] on label "Add reschedule instructions to reminders." at bounding box center [317, 70] width 411 height 8
click at [114, 69] on input "Add reschedule instructions to reminders." at bounding box center [115, 69] width 6 height 6
checkbox input "false"
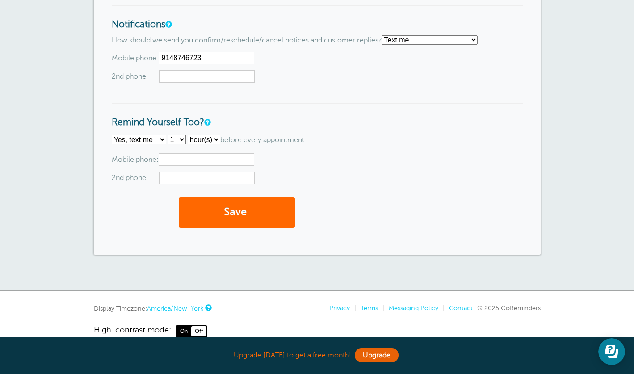
scroll to position [908, 0]
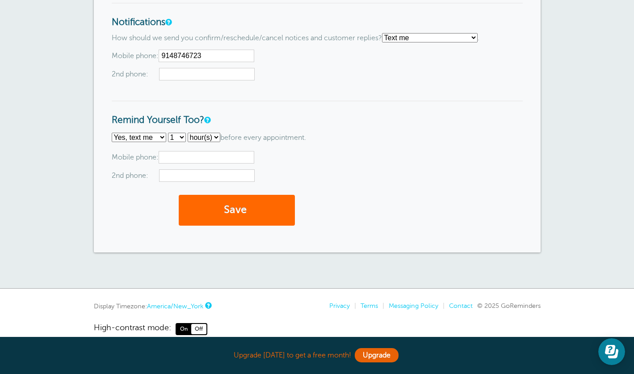
click at [189, 164] on input "text" at bounding box center [207, 157] width 96 height 13
type input "9148746723"
click at [240, 218] on button "Save" at bounding box center [237, 210] width 116 height 31
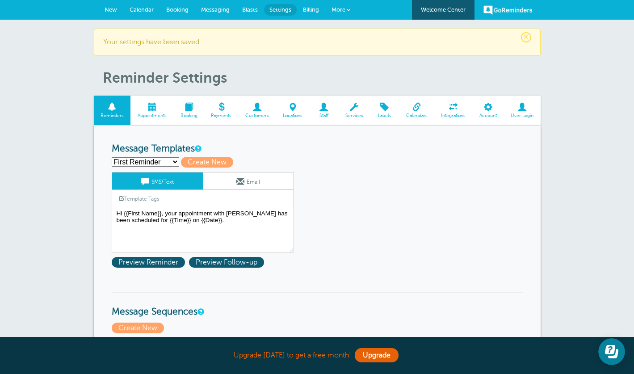
click at [416, 111] on span at bounding box center [416, 107] width 35 height 8
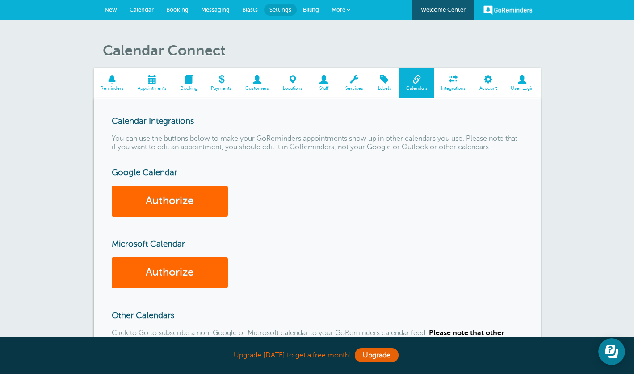
click at [158, 88] on span "Appointments" at bounding box center [152, 88] width 34 height 5
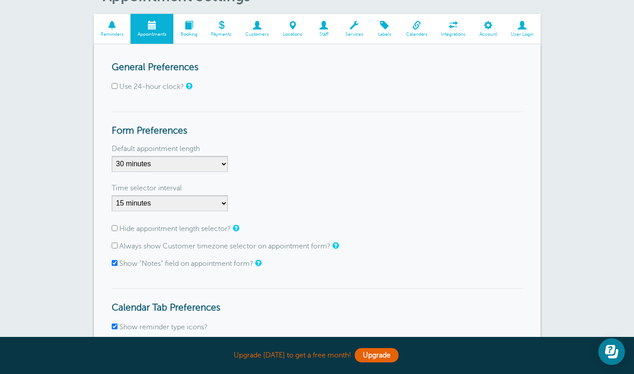
scroll to position [63, 0]
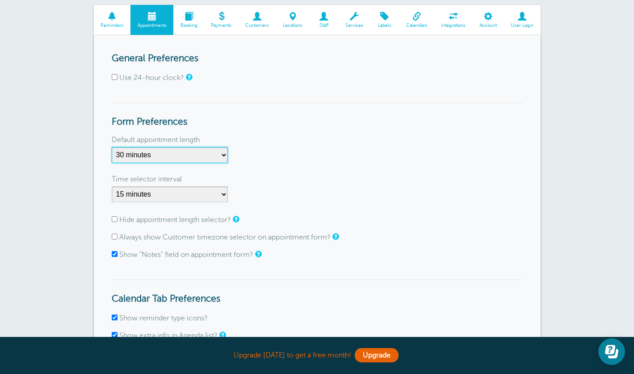
click at [141, 154] on select "5 minutes 10 minutes 15 minutes 20 minutes 25 minutes 30 minutes 35 minutes 40 …" at bounding box center [170, 155] width 116 height 16
select select "10"
click at [112, 147] on select "5 minutes 10 minutes 15 minutes 20 minutes 25 minutes 30 minutes 35 minutes 40 …" at bounding box center [170, 155] width 116 height 16
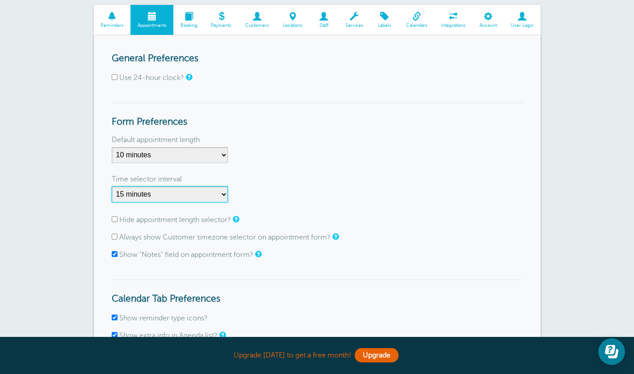
click at [149, 196] on select "1 minute 5 minutes 10 minutes 15 minutes 20 minutes 30 minutes 60 minutes" at bounding box center [170, 194] width 116 height 16
select select "5"
click at [112, 186] on select "1 minute 5 minutes 10 minutes 15 minutes 20 minutes 30 minutes 60 minutes" at bounding box center [170, 194] width 116 height 16
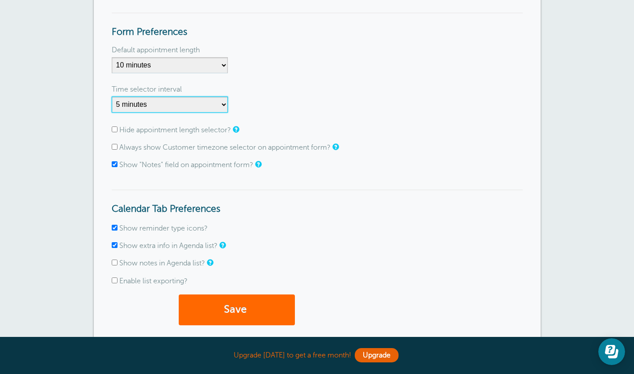
scroll to position [152, 0]
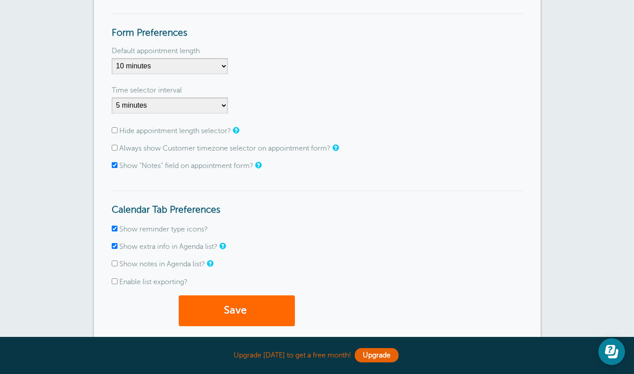
click at [112, 129] on input "Hide appointment length selector?" at bounding box center [115, 130] width 6 height 6
click at [114, 127] on input "Hide appointment length selector?" at bounding box center [115, 130] width 6 height 6
checkbox input "false"
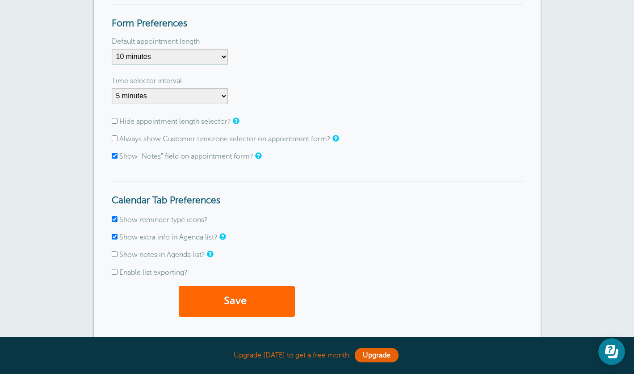
scroll to position [164, 0]
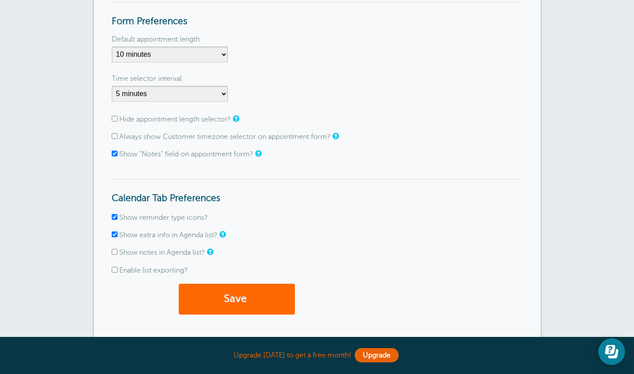
click at [112, 136] on input "Always show Customer timezone selector on appointment form?" at bounding box center [115, 136] width 6 height 6
checkbox input "true"
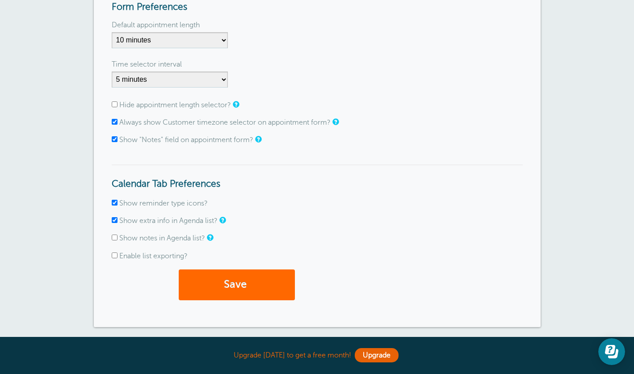
scroll to position [177, 0]
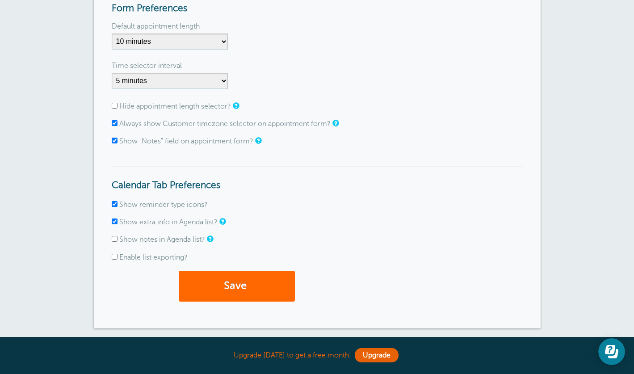
click at [115, 138] on input "Show "Notes" field on appointment form?" at bounding box center [115, 141] width 6 height 6
click at [116, 142] on input "Show "Notes" field on appointment form?" at bounding box center [115, 141] width 6 height 6
checkbox input "true"
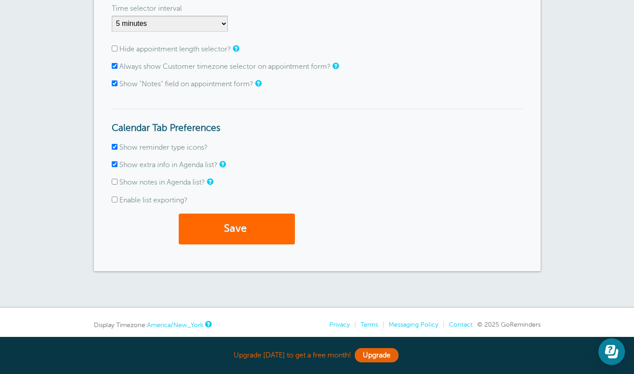
scroll to position [233, 0]
click at [202, 233] on button "Save" at bounding box center [237, 229] width 116 height 31
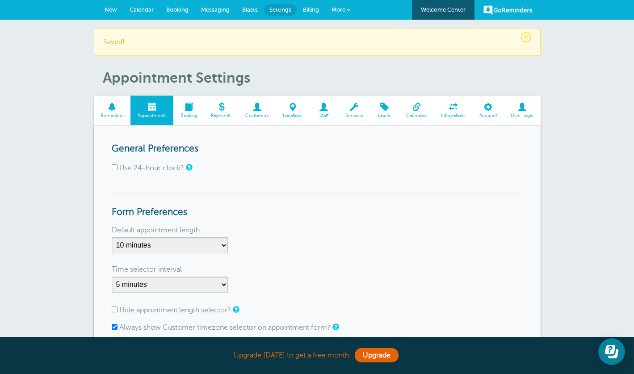
click at [113, 108] on span at bounding box center [112, 107] width 37 height 8
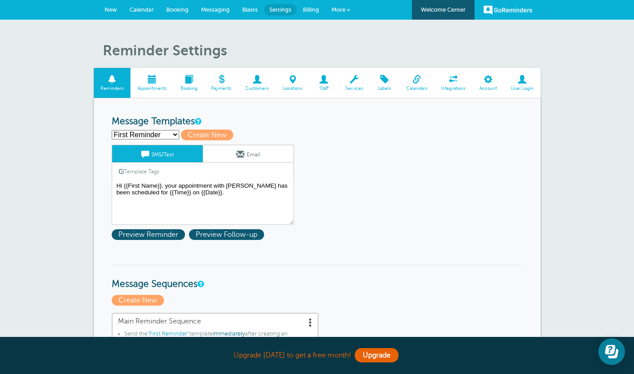
click at [151, 83] on span at bounding box center [152, 79] width 43 height 8
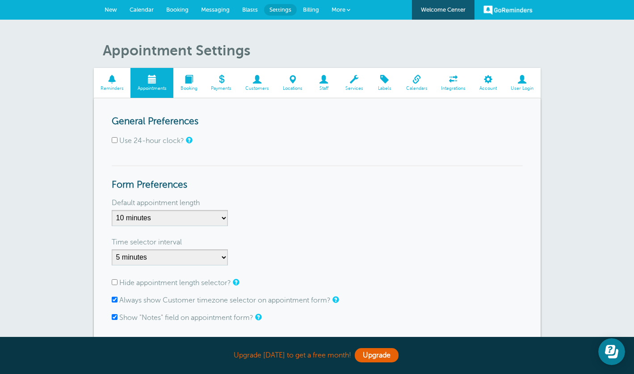
click at [224, 11] on span "Messaging" at bounding box center [215, 9] width 29 height 7
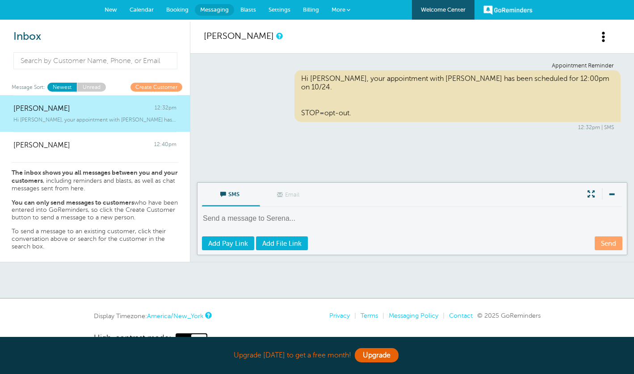
click at [227, 216] on textarea at bounding box center [413, 225] width 423 height 22
type textarea "hi Serena Please text Tina"
click at [242, 220] on textarea "hi Serena Please text Tina" at bounding box center [413, 225] width 423 height 22
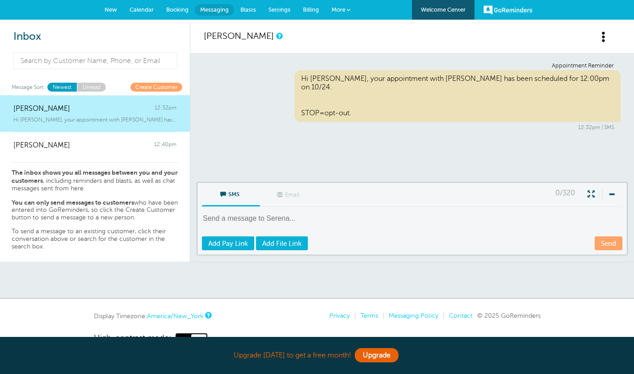
click at [149, 86] on link "Create Customer" at bounding box center [157, 87] width 52 height 8
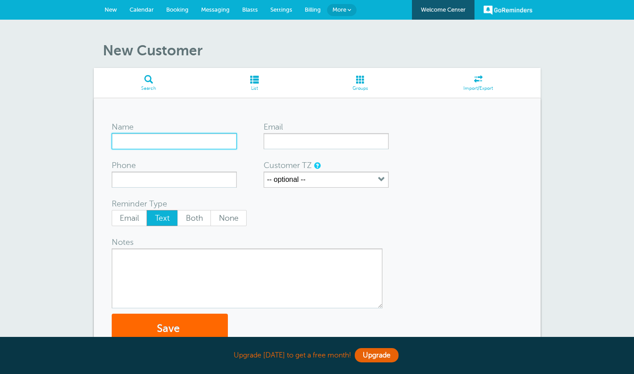
click at [160, 143] on input "Name" at bounding box center [174, 141] width 125 height 16
click at [203, 141] on input "Name" at bounding box center [174, 141] width 125 height 16
type input "[PERSON_NAME]"
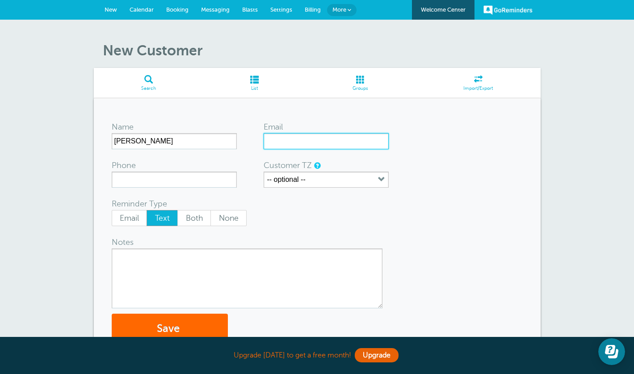
click at [314, 144] on input "Email" at bounding box center [326, 141] width 125 height 16
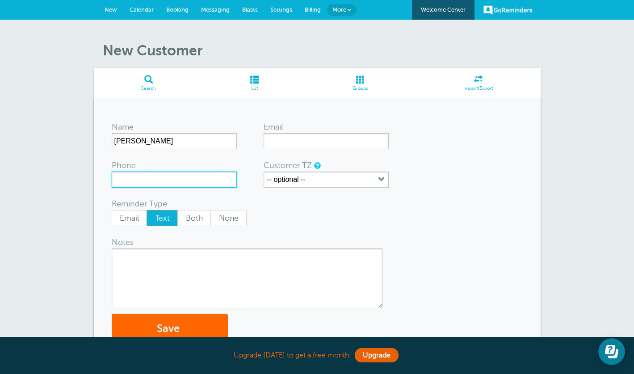
click at [199, 176] on input "Phone" at bounding box center [174, 180] width 125 height 16
type input "9148746723"
type input "tinaargyros13@gmail.com"
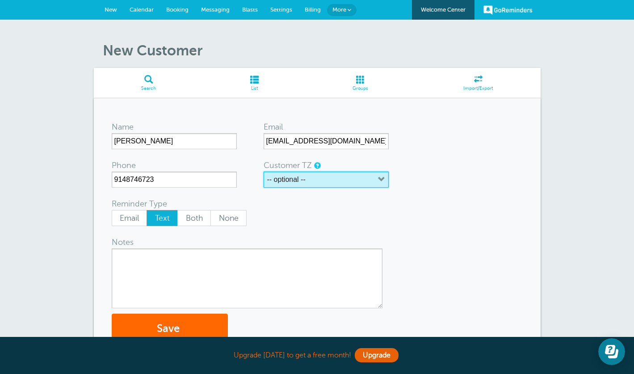
click at [321, 176] on button "-- optional --" at bounding box center [326, 180] width 125 height 16
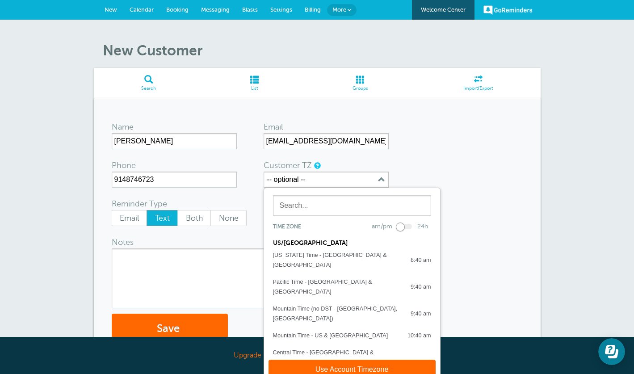
click at [262, 200] on div "Reminder Type Email Text Both None" at bounding box center [246, 212] width 268 height 29
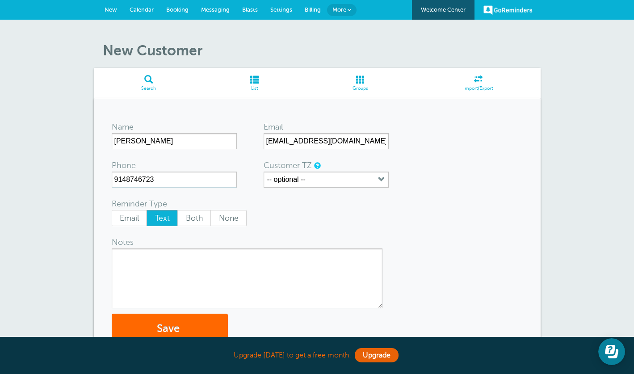
click at [182, 266] on textarea "Notes" at bounding box center [247, 279] width 271 height 60
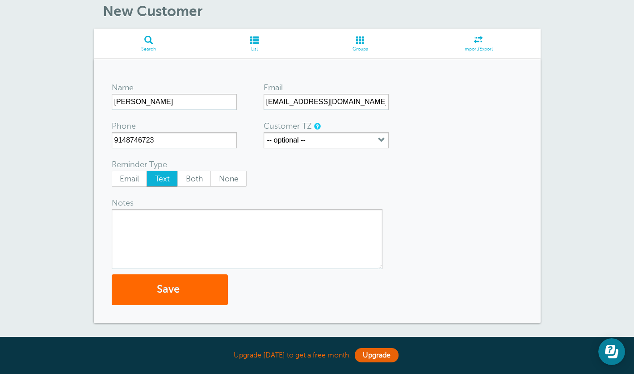
scroll to position [47, 0]
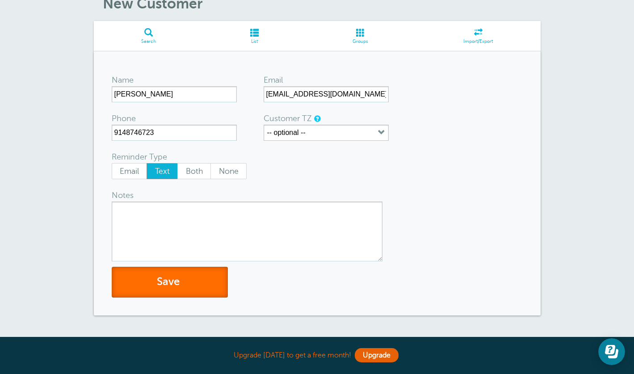
click at [184, 285] on button "Save" at bounding box center [170, 282] width 116 height 31
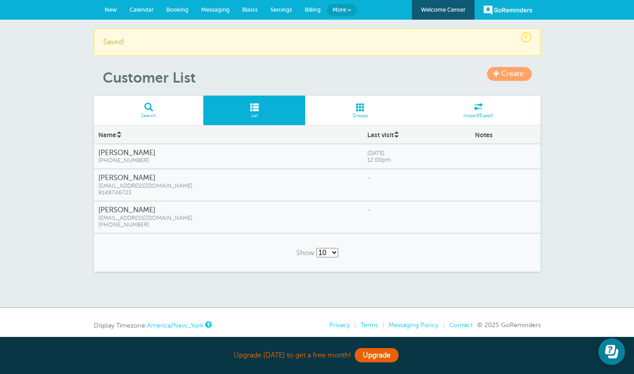
click at [215, 195] on span "9148746723" at bounding box center [228, 193] width 261 height 7
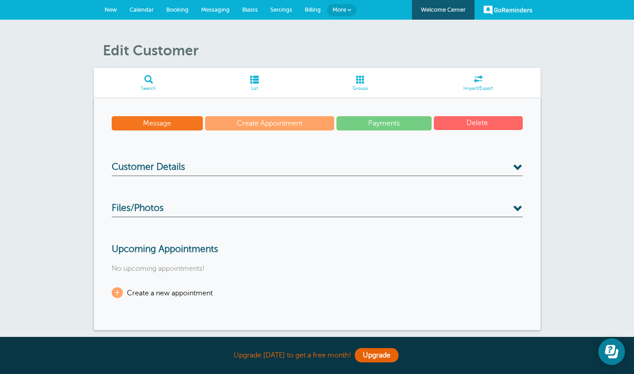
click at [220, 121] on link "Create Appointment" at bounding box center [269, 123] width 129 height 14
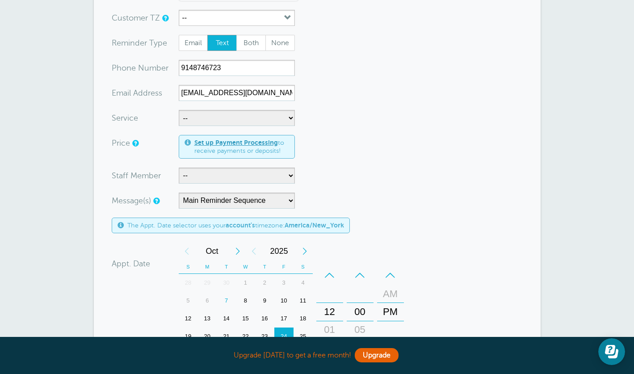
scroll to position [104, 0]
click at [206, 122] on select "-- Spanx Styling Session" at bounding box center [237, 118] width 116 height 16
select select "28440"
click at [179, 110] on select "-- Spanx Styling Session" at bounding box center [237, 118] width 116 height 16
click at [208, 168] on select "-- Serena Tina Vita" at bounding box center [237, 175] width 116 height 16
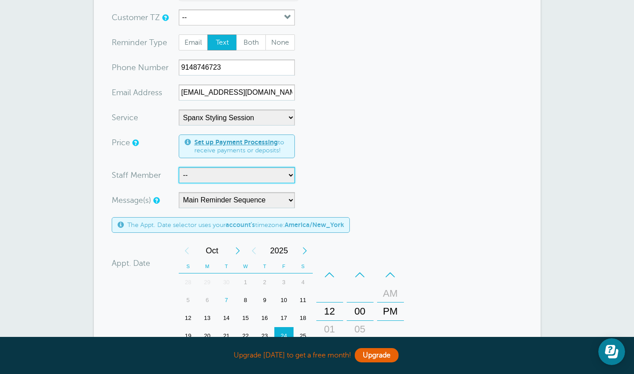
select select "21731"
click at [179, 167] on select "-- Serena Tina Vita" at bounding box center [237, 175] width 116 height 16
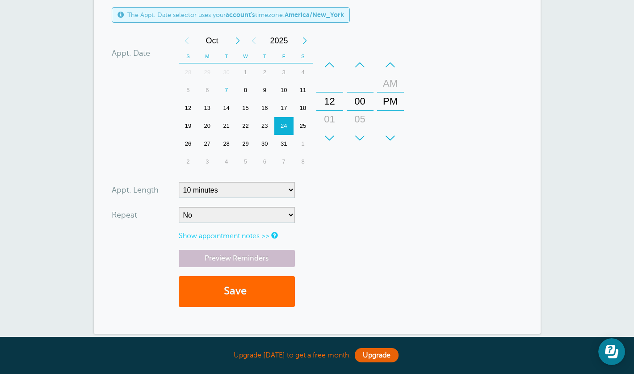
scroll to position [322, 0]
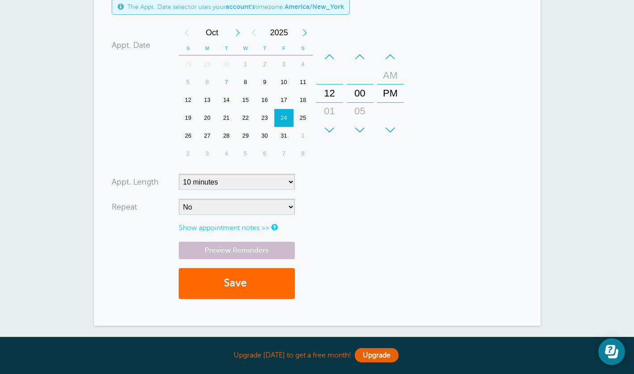
click at [356, 123] on div "+" at bounding box center [360, 130] width 27 height 18
click at [357, 124] on div "+" at bounding box center [360, 130] width 27 height 18
click at [229, 287] on button "Save" at bounding box center [237, 283] width 116 height 31
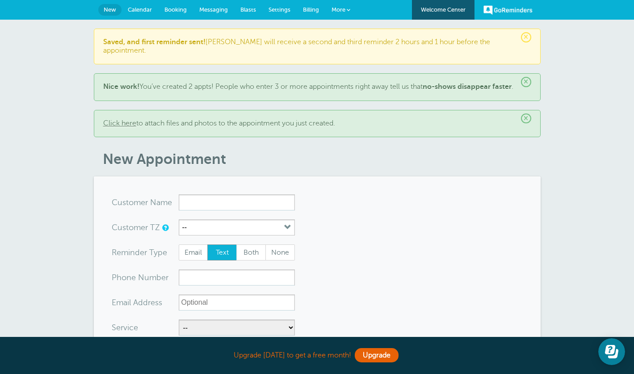
click at [144, 8] on span "Calendar" at bounding box center [140, 9] width 24 height 7
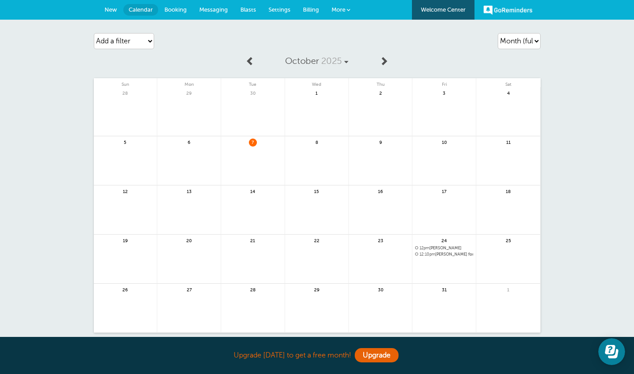
click at [430, 261] on link at bounding box center [444, 277] width 63 height 39
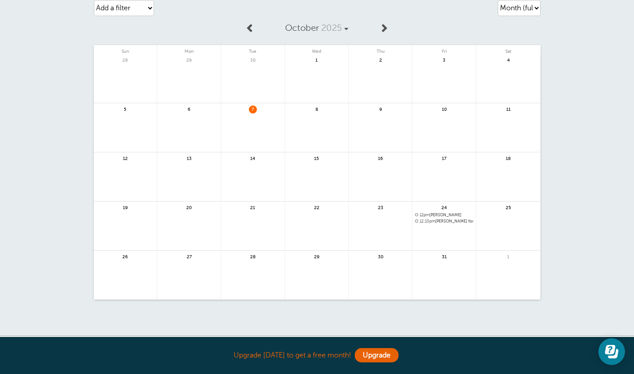
scroll to position [31, 0]
click at [436, 229] on link at bounding box center [444, 246] width 63 height 39
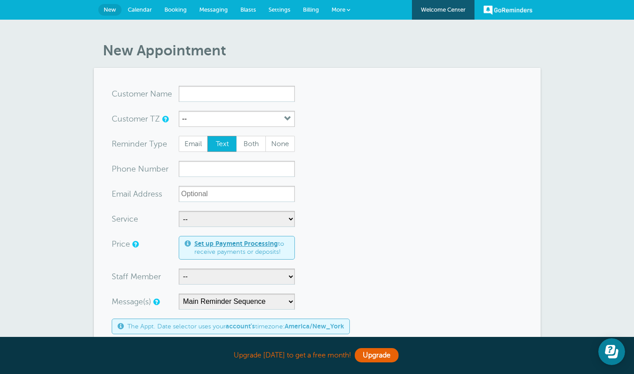
click at [277, 10] on span "Settings" at bounding box center [280, 9] width 22 height 7
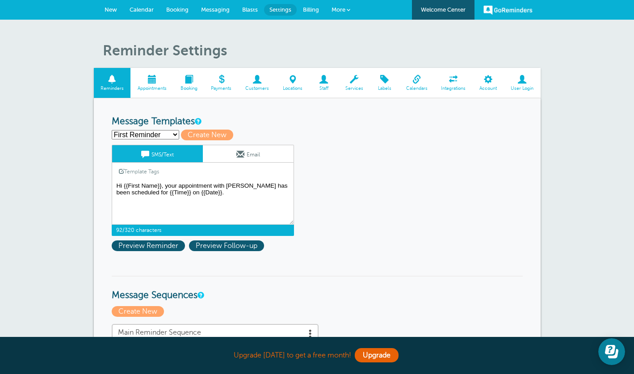
drag, startPoint x: 217, startPoint y: 194, endPoint x: 100, endPoint y: 186, distance: 117.5
